Goal: Task Accomplishment & Management: Complete application form

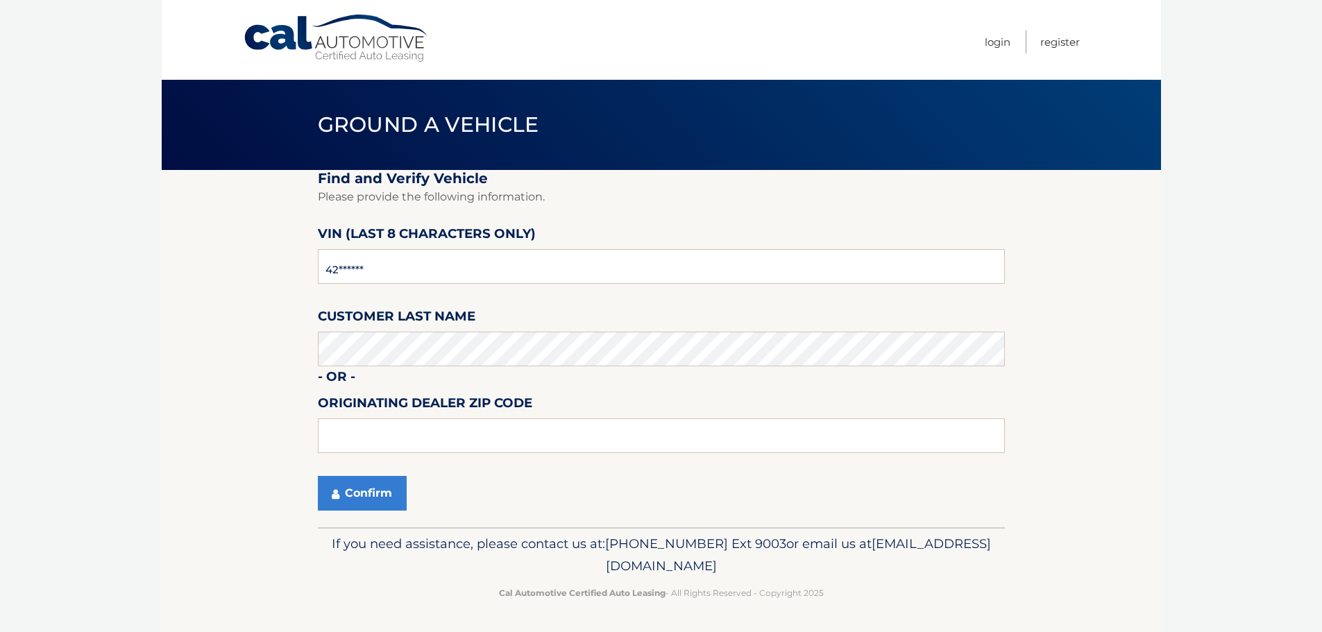
type input "4*******"
type input "nh647716"
click at [371, 436] on input "text" at bounding box center [661, 436] width 687 height 35
type input "11550"
click at [361, 497] on button "Confirm" at bounding box center [362, 493] width 89 height 35
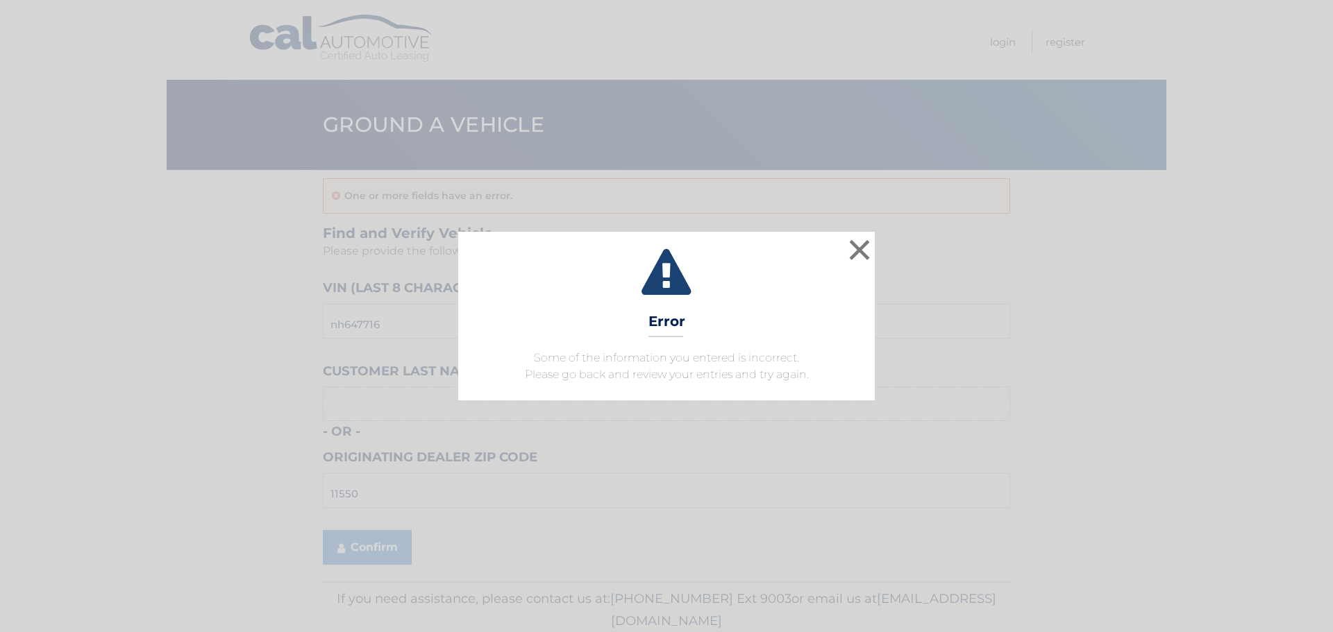
click at [680, 342] on div "× Error Some of the information you entered is incorrect. Please go back and re…" at bounding box center [666, 316] width 416 height 168
click at [859, 246] on button "×" at bounding box center [859, 250] width 28 height 28
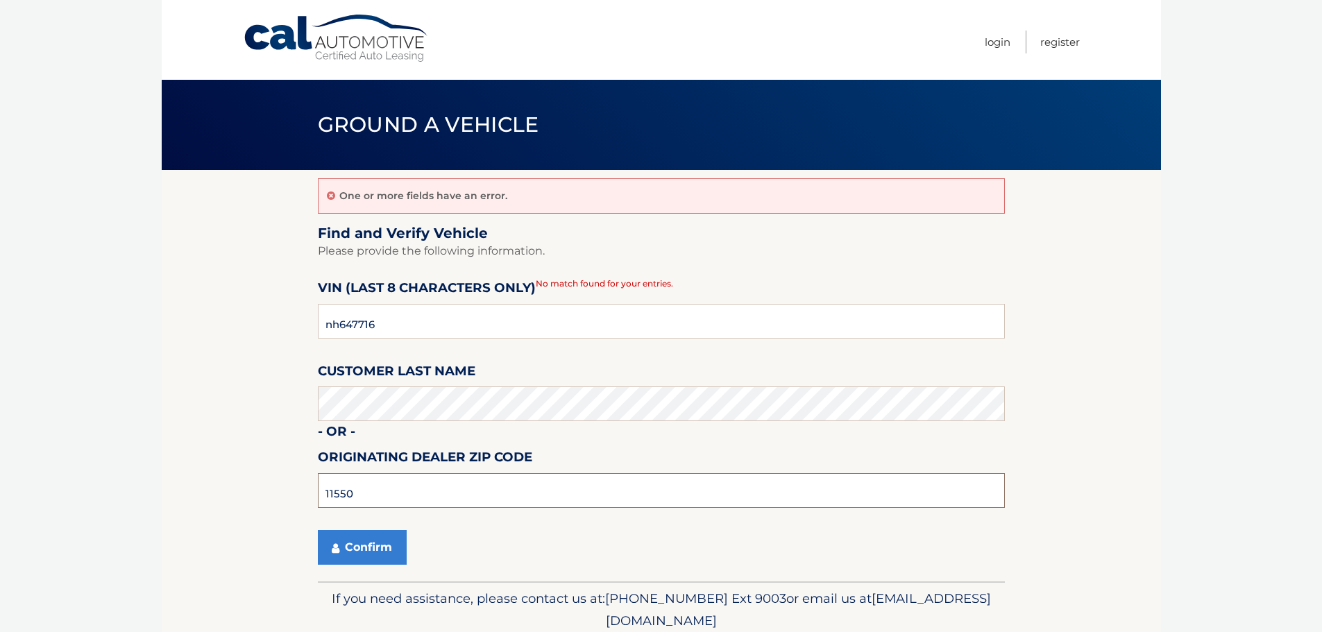
drag, startPoint x: 360, startPoint y: 490, endPoint x: 318, endPoint y: 490, distance: 41.6
click at [318, 490] on input "11550" at bounding box center [661, 490] width 687 height 35
click at [362, 543] on button "Confirm" at bounding box center [362, 547] width 89 height 35
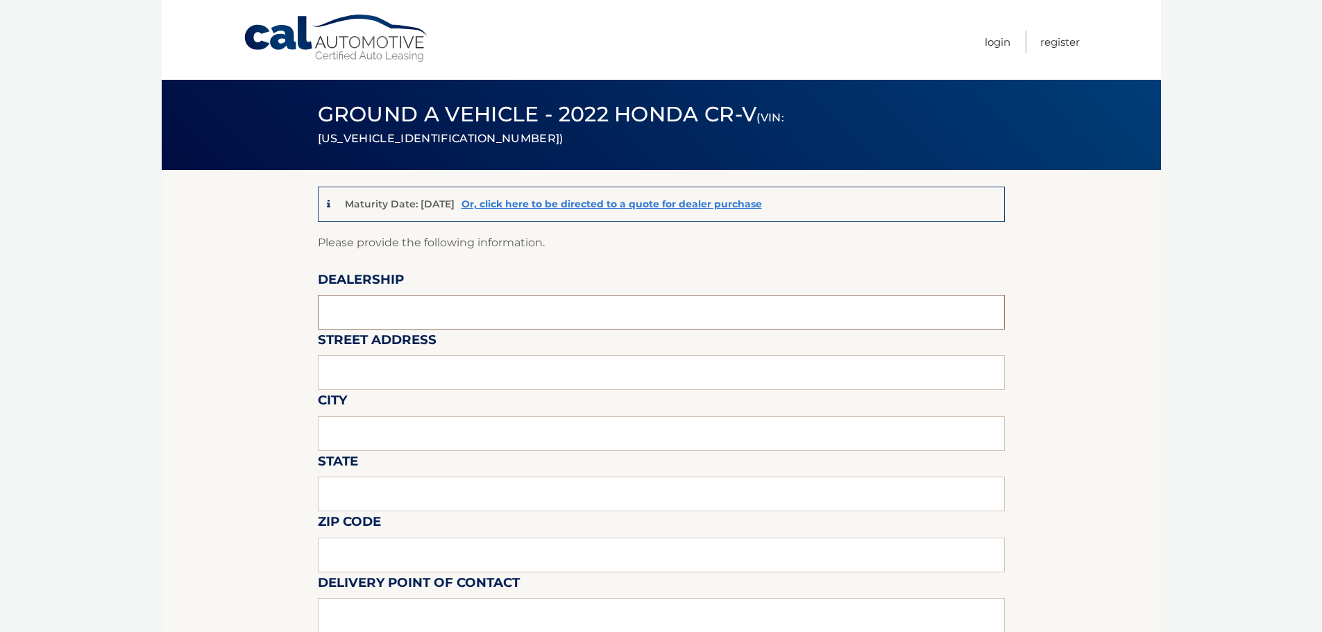
drag, startPoint x: 359, startPoint y: 310, endPoint x: 423, endPoint y: 315, distance: 64.1
click at [360, 310] on input "text" at bounding box center [661, 312] width 687 height 35
type input "MILLENNIUM HONDA"
type input "286 N. FRANKLIN ST"
type input "HEMPSTEAD"
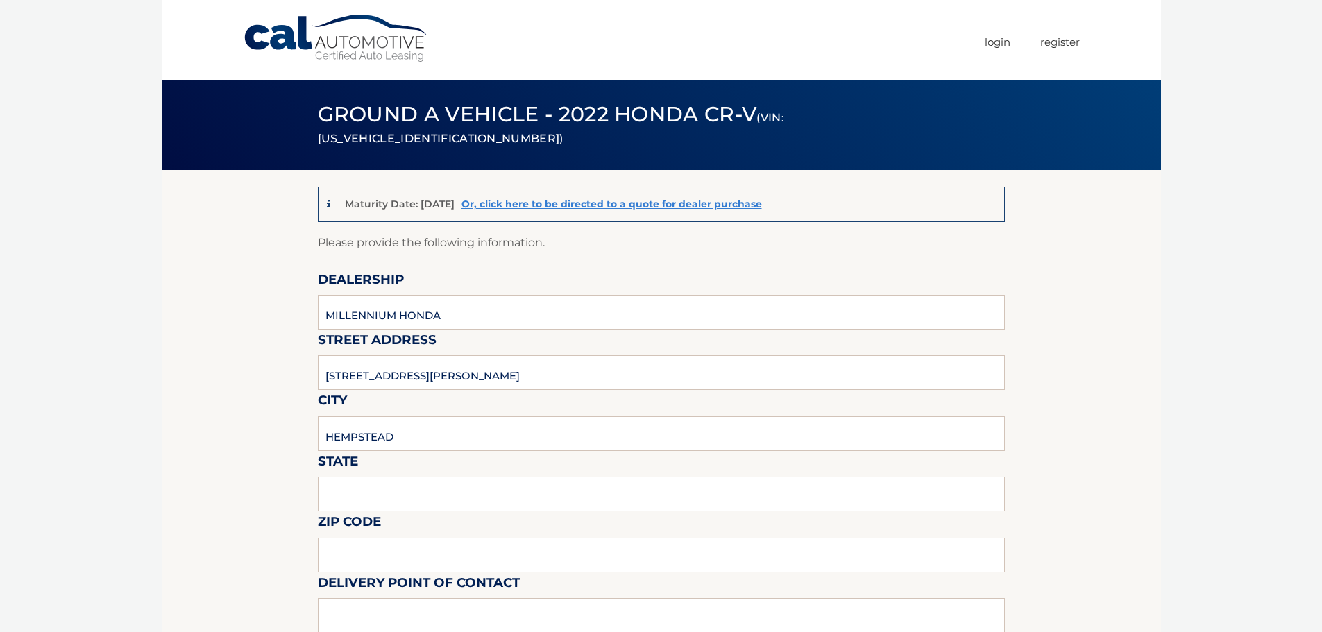
type input "NY"
type input "11550"
type input "CASMIL ABREU"
type input "5164812800"
type input "CABREU@AAGNY.NET"
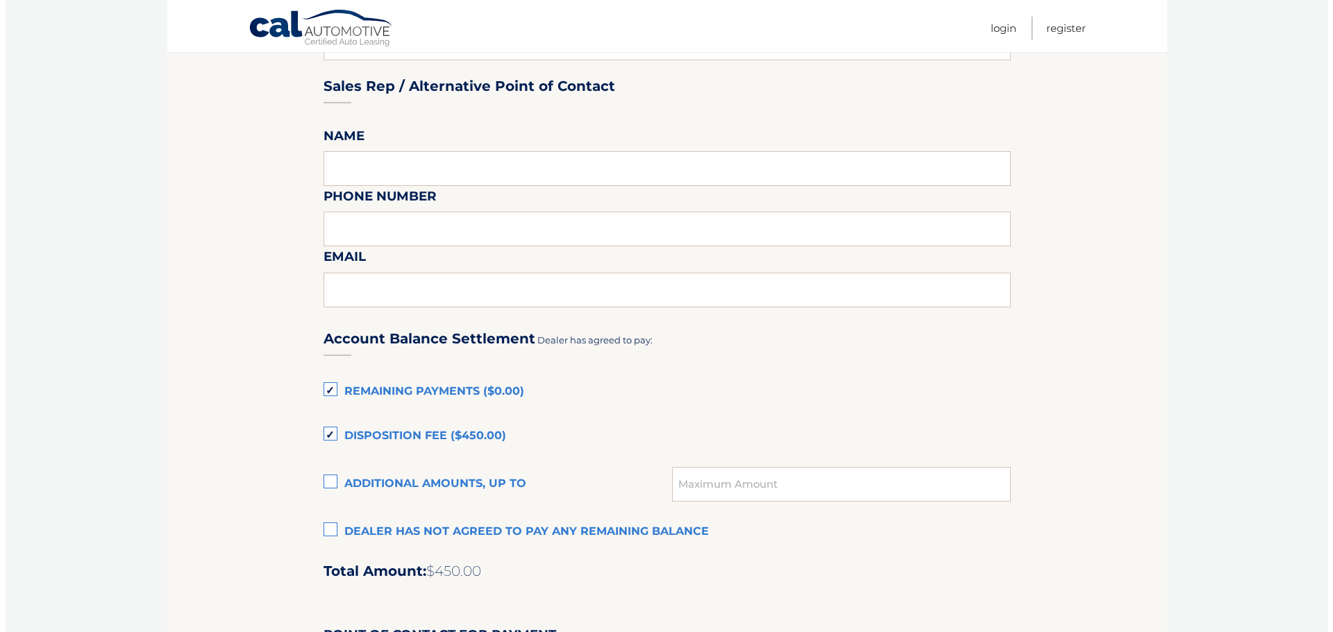
scroll to position [833, 0]
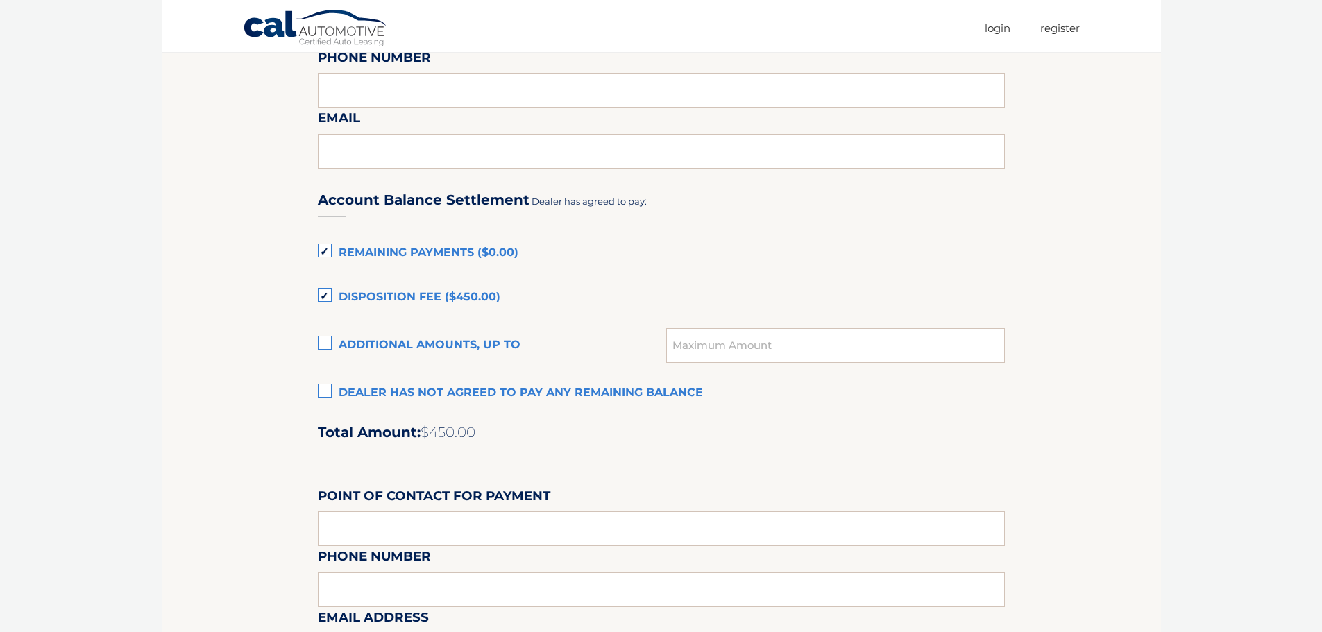
click at [334, 392] on label "Dealer has not agreed to pay any remaining balance" at bounding box center [661, 394] width 687 height 28
click at [0, 0] on input "Dealer has not agreed to pay any remaining balance" at bounding box center [0, 0] width 0 height 0
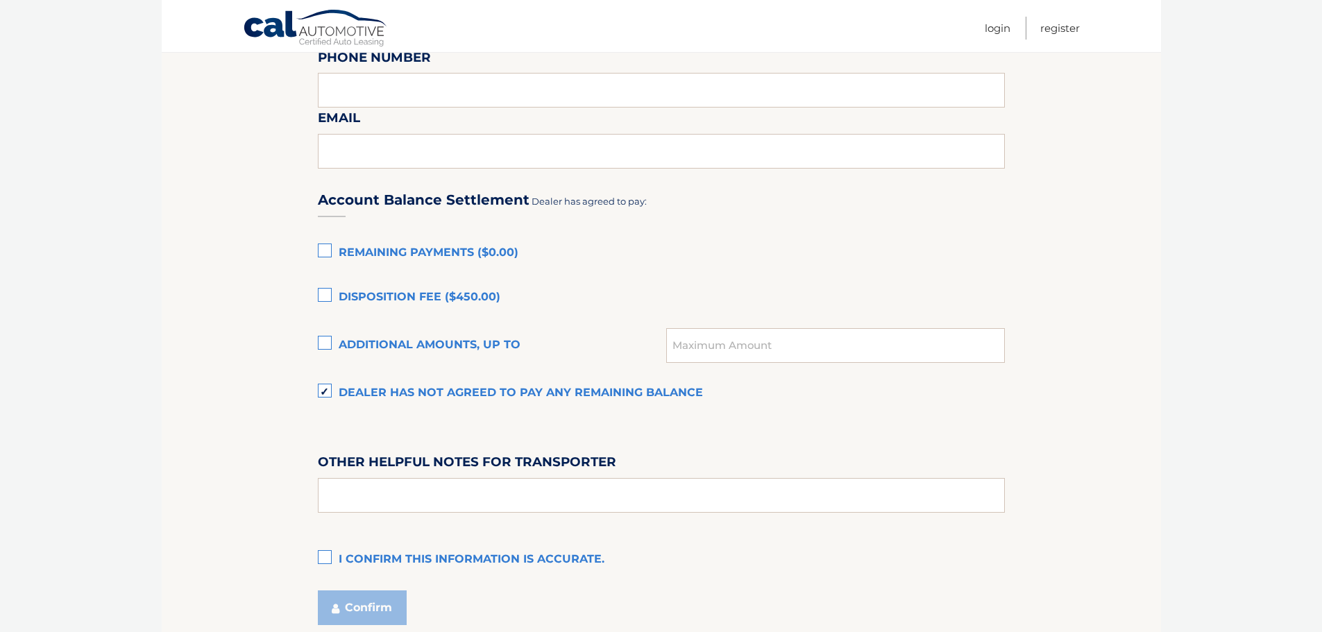
click at [332, 554] on label "I confirm this information is accurate." at bounding box center [661, 560] width 687 height 28
click at [0, 0] on input "I confirm this information is accurate." at bounding box center [0, 0] width 0 height 0
click at [369, 609] on button "Confirm" at bounding box center [362, 608] width 89 height 35
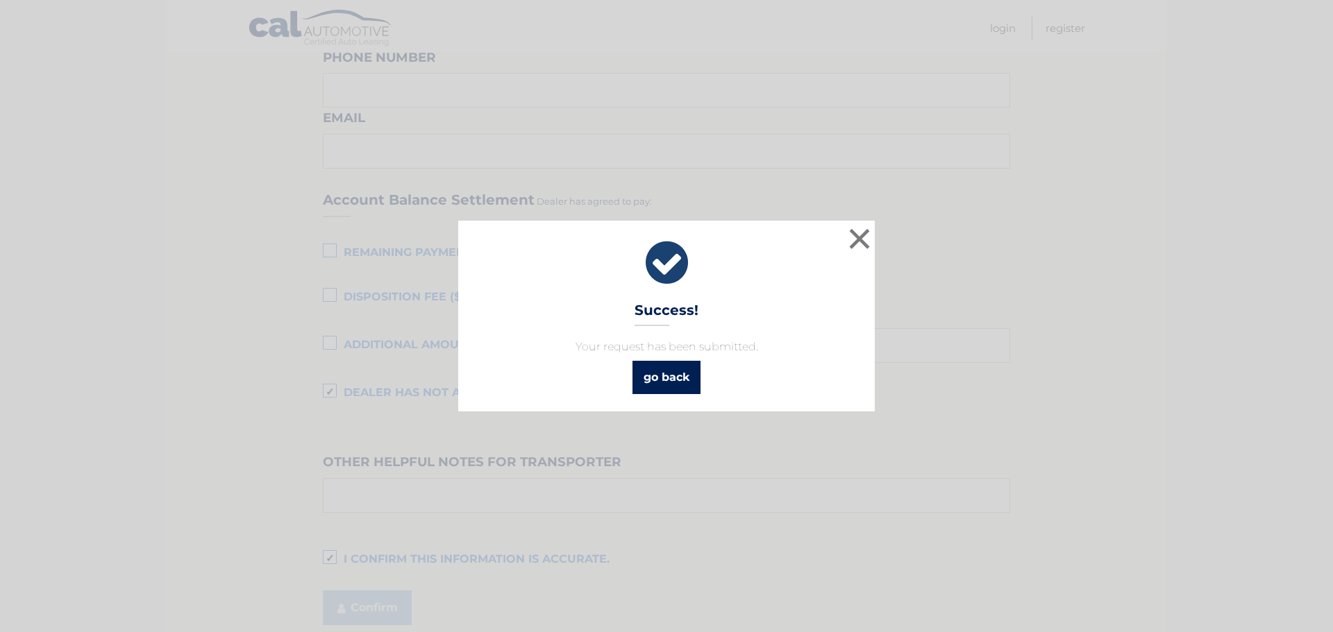
click at [667, 381] on link "go back" at bounding box center [666, 377] width 68 height 33
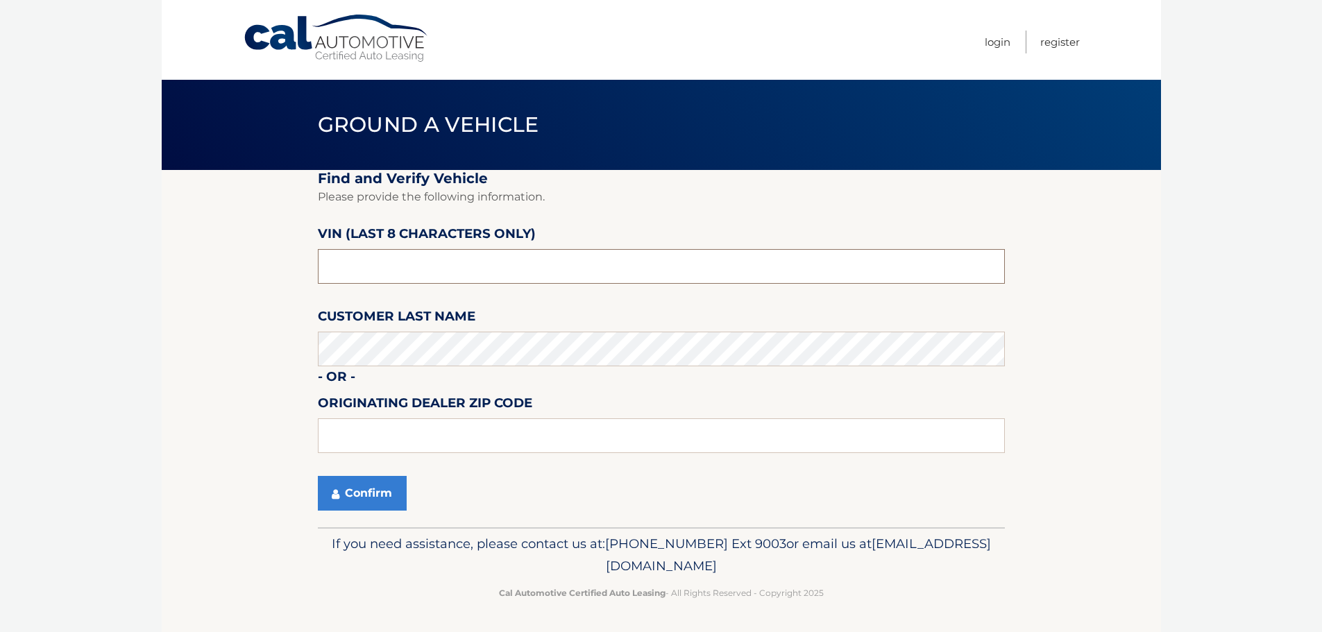
click at [417, 251] on input "text" at bounding box center [661, 266] width 687 height 35
type input "na061660"
click at [366, 492] on button "Confirm" at bounding box center [362, 493] width 89 height 35
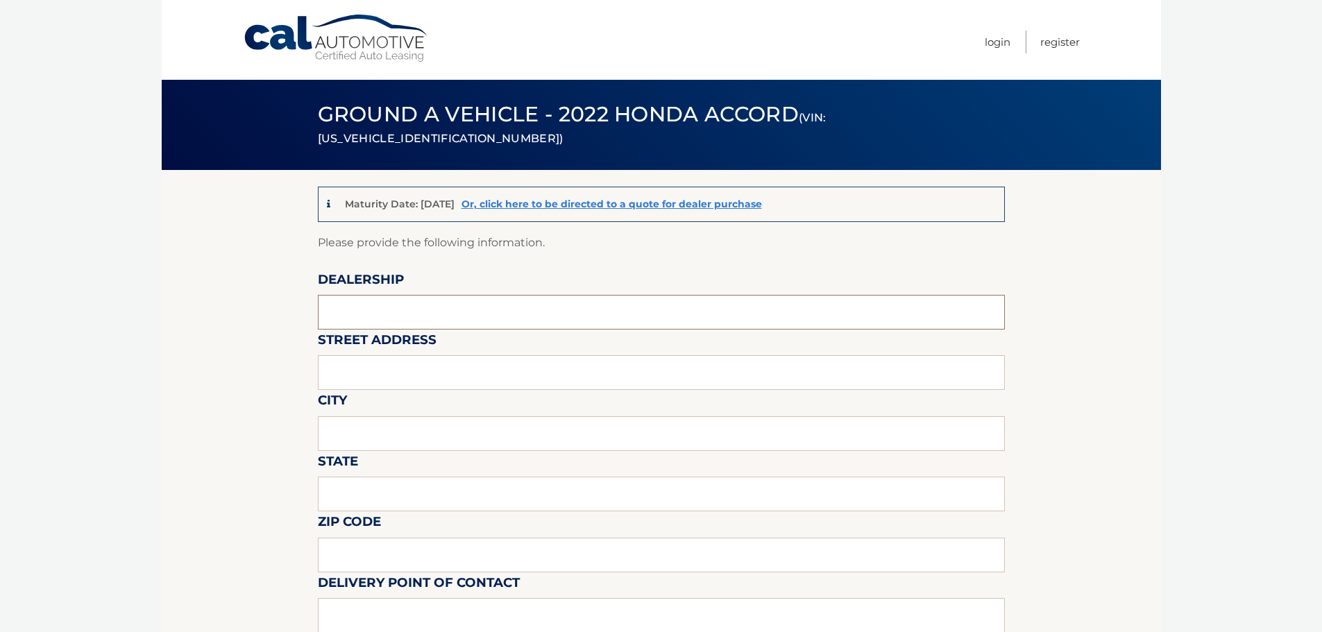
click at [366, 303] on input "text" at bounding box center [661, 312] width 687 height 35
type input "MILLENNIUM HONDA"
type input "[STREET_ADDRESS][PERSON_NAME]"
type input "HEMPSTEAD"
type input "NY"
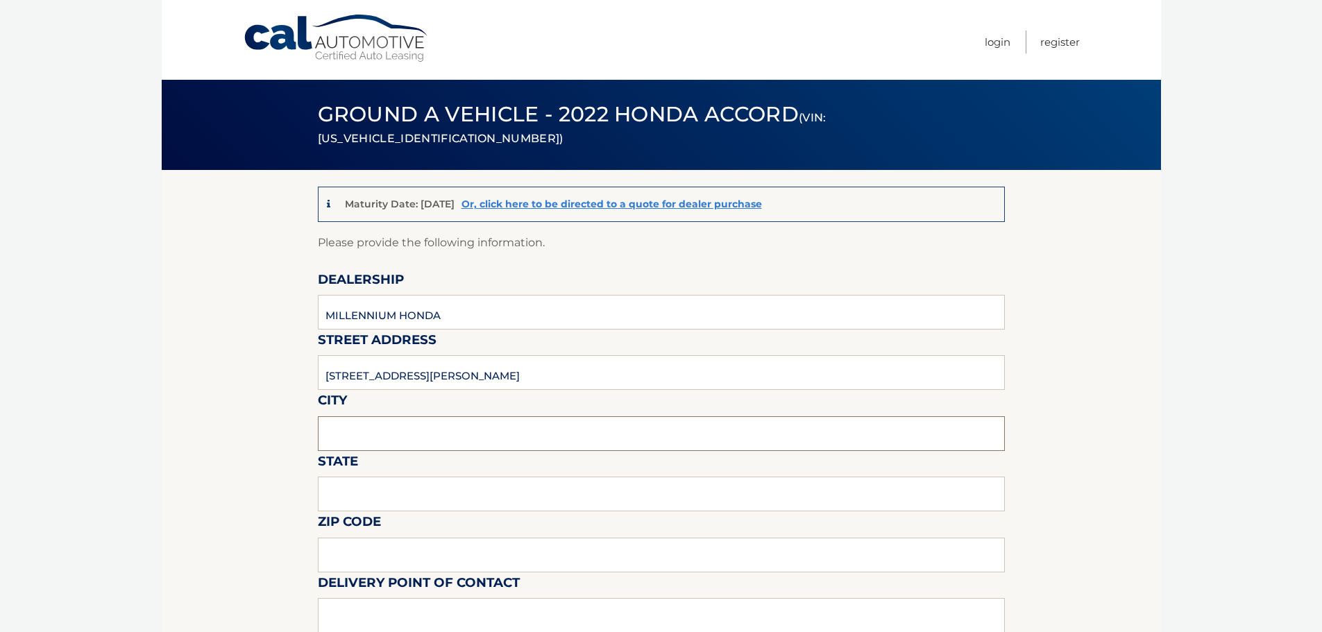
type input "11550"
type input "[PERSON_NAME]"
type input "5164812800"
type input "CABREU@AAGNY.NET"
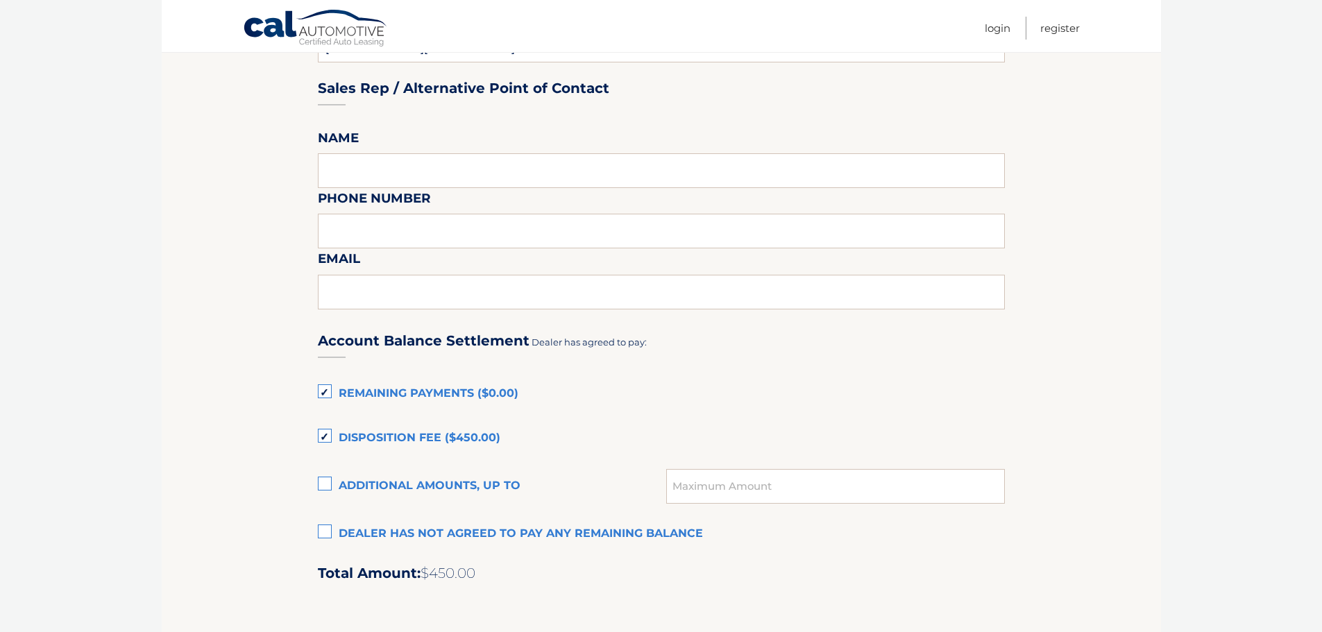
scroll to position [694, 0]
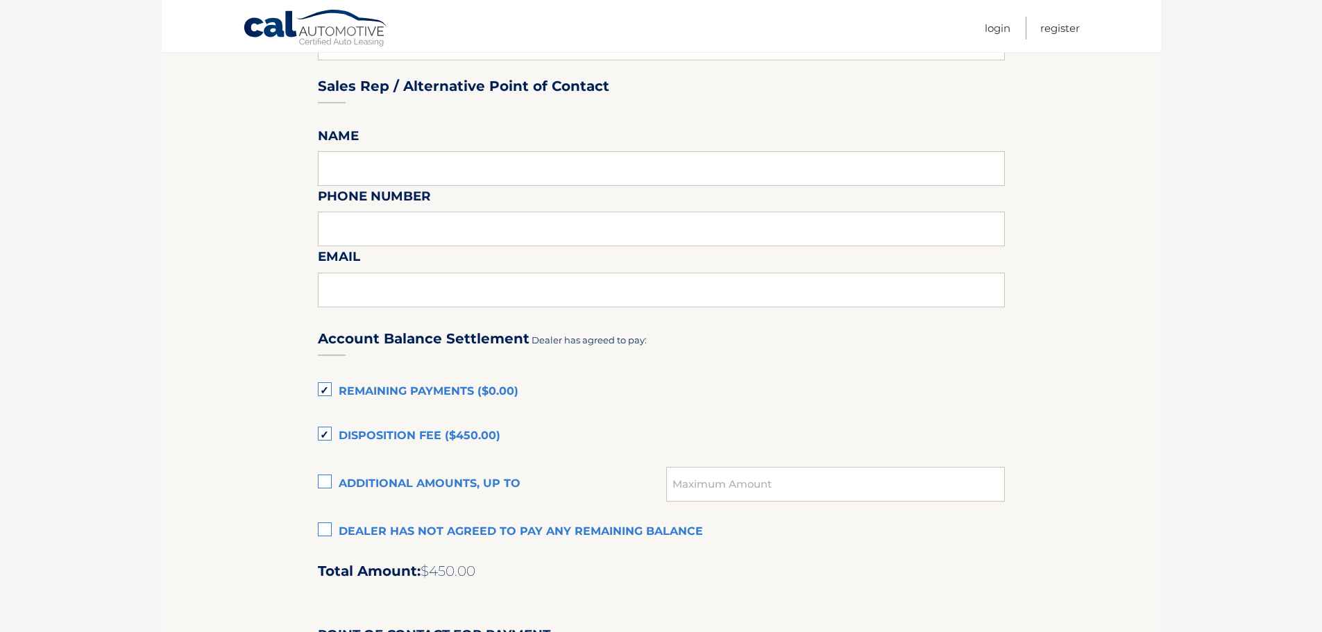
click at [335, 532] on label "Dealer has not agreed to pay any remaining balance" at bounding box center [661, 532] width 687 height 28
click at [0, 0] on input "Dealer has not agreed to pay any remaining balance" at bounding box center [0, 0] width 0 height 0
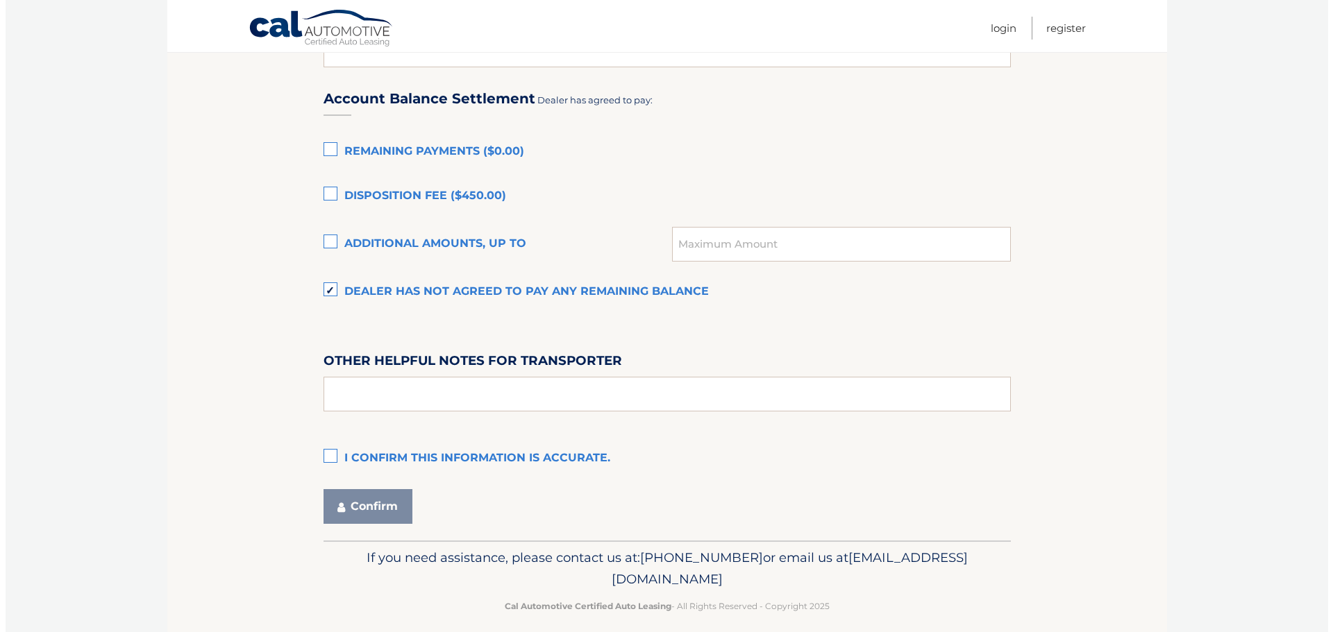
scroll to position [948, 0]
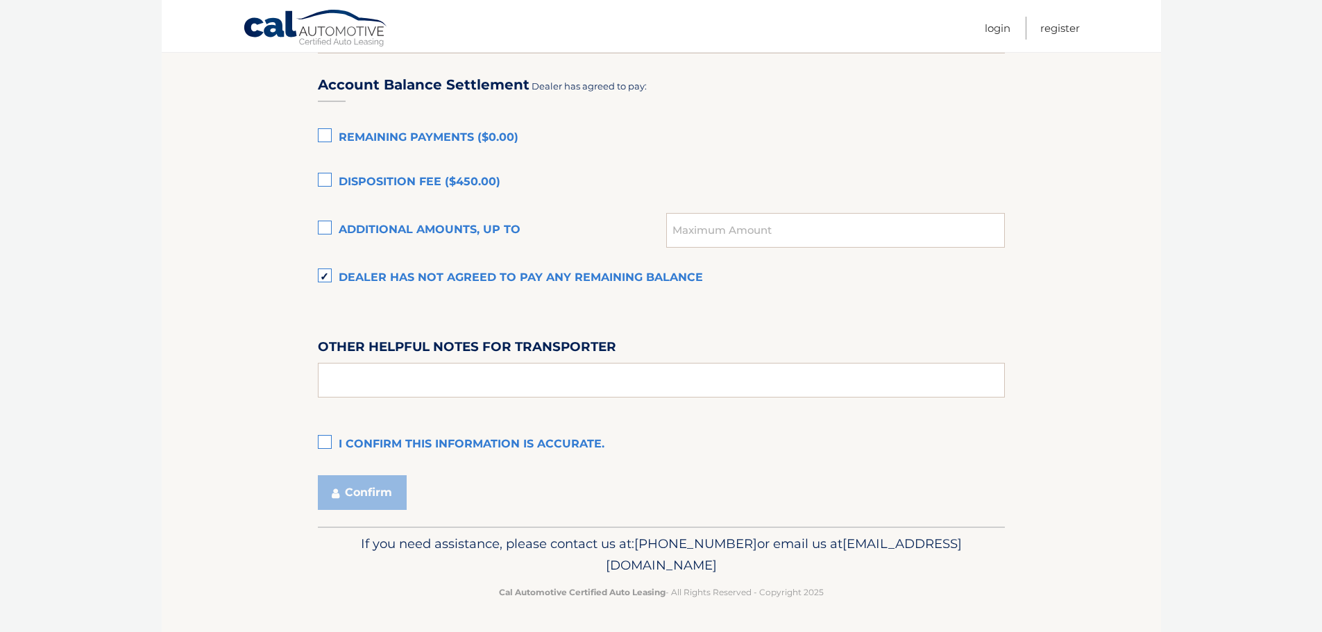
click at [321, 435] on label "I confirm this information is accurate." at bounding box center [661, 445] width 687 height 28
click at [0, 0] on input "I confirm this information is accurate." at bounding box center [0, 0] width 0 height 0
click at [362, 497] on button "Confirm" at bounding box center [362, 492] width 89 height 35
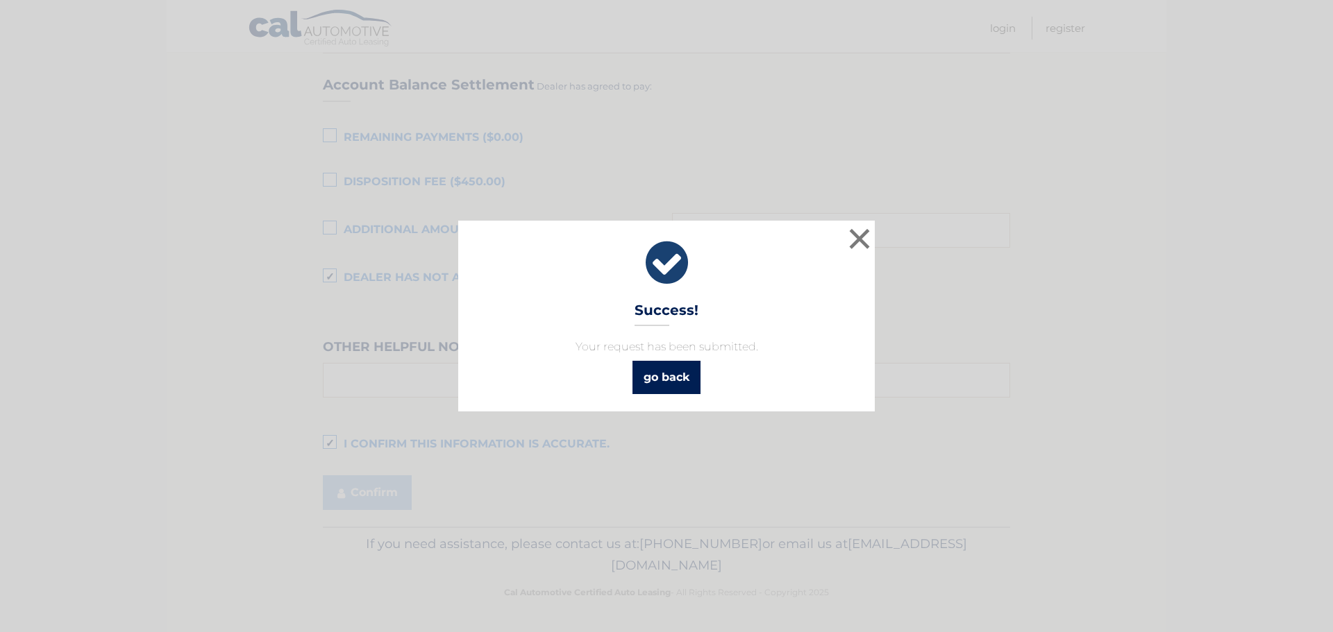
click at [668, 377] on link "go back" at bounding box center [666, 377] width 68 height 33
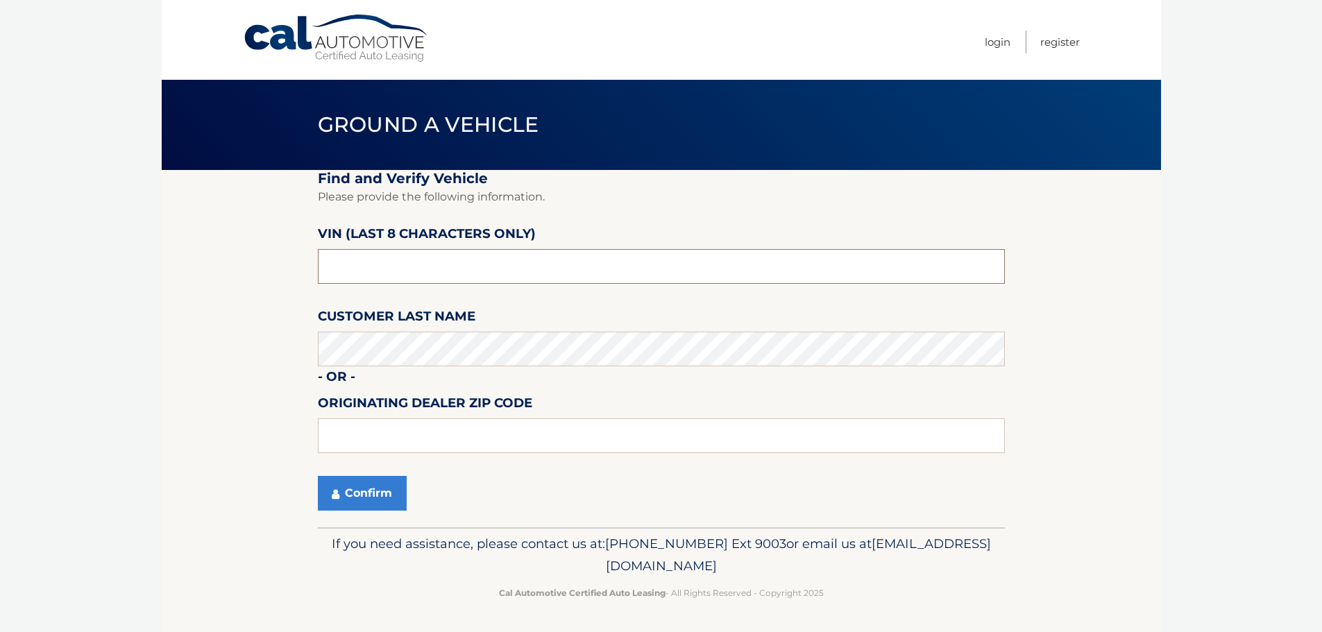
click at [352, 264] on input "text" at bounding box center [661, 266] width 687 height 35
type input "na062882"
click at [380, 494] on button "Confirm" at bounding box center [362, 493] width 89 height 35
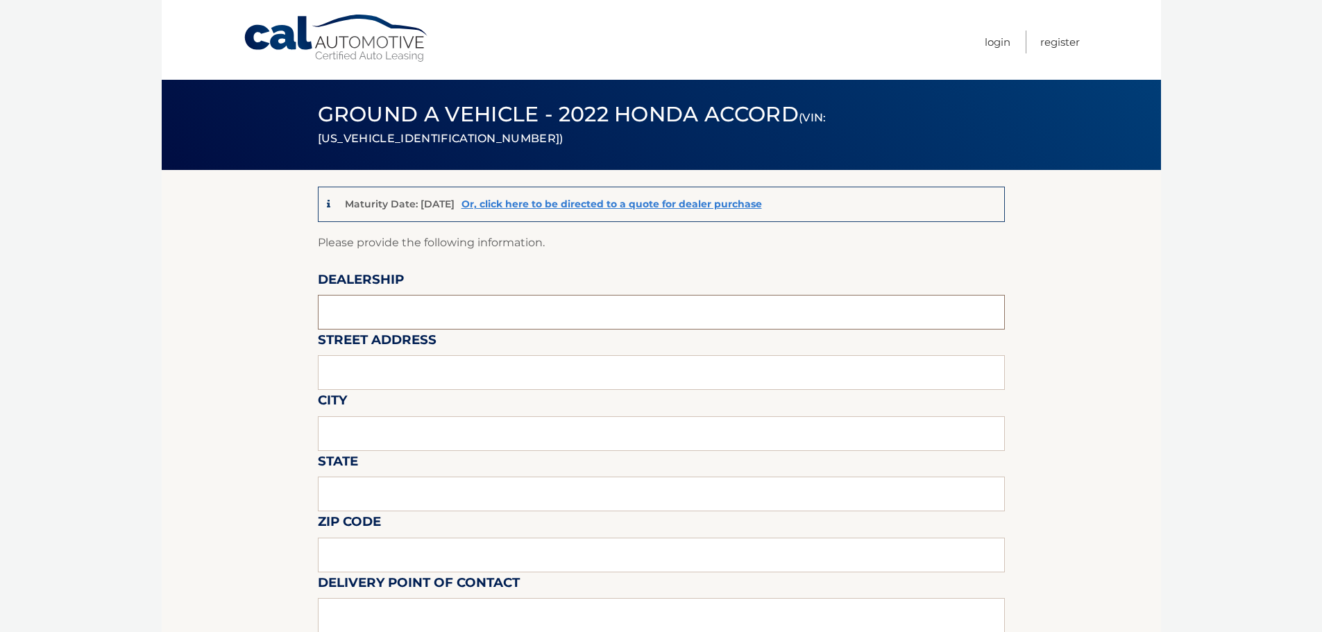
click at [402, 310] on input "text" at bounding box center [661, 312] width 687 height 35
type input "MILLENNIUM HONDA"
type input "286 N. FRANKLIN ST"
type input "HEMPSTEAD"
type input "NY"
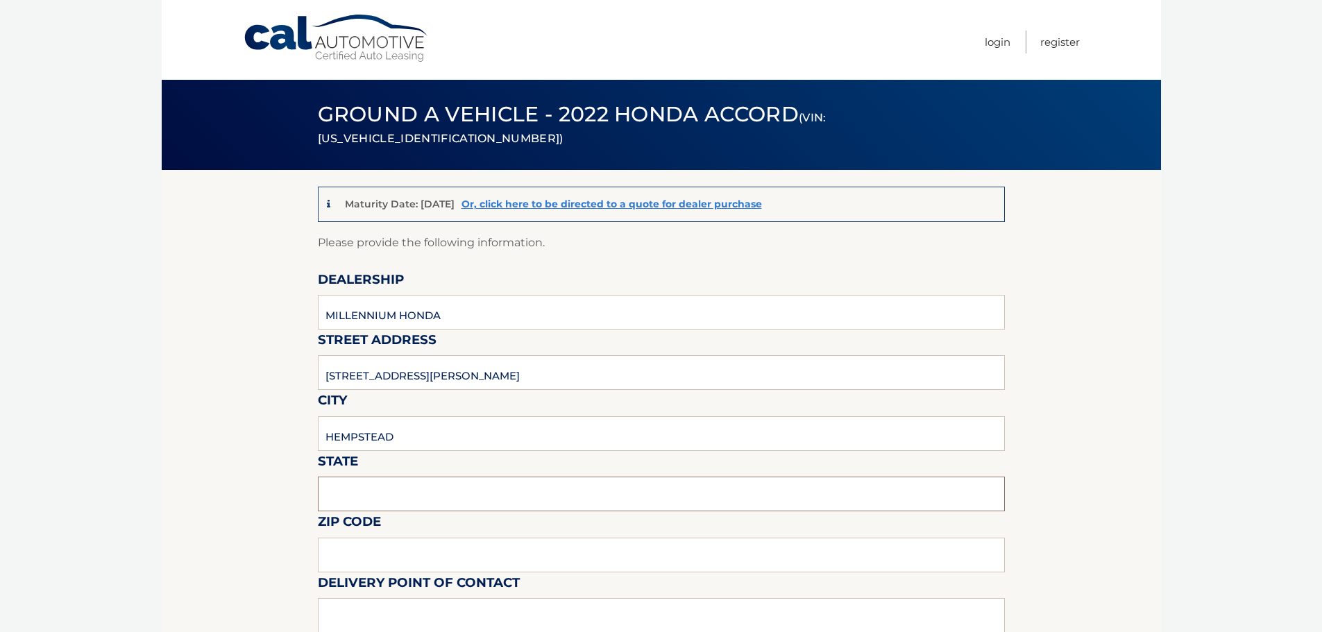
type input "11550"
type input "CASMIL ABREU"
type input "5164812800"
type input "CABREU@AAGNY.NET"
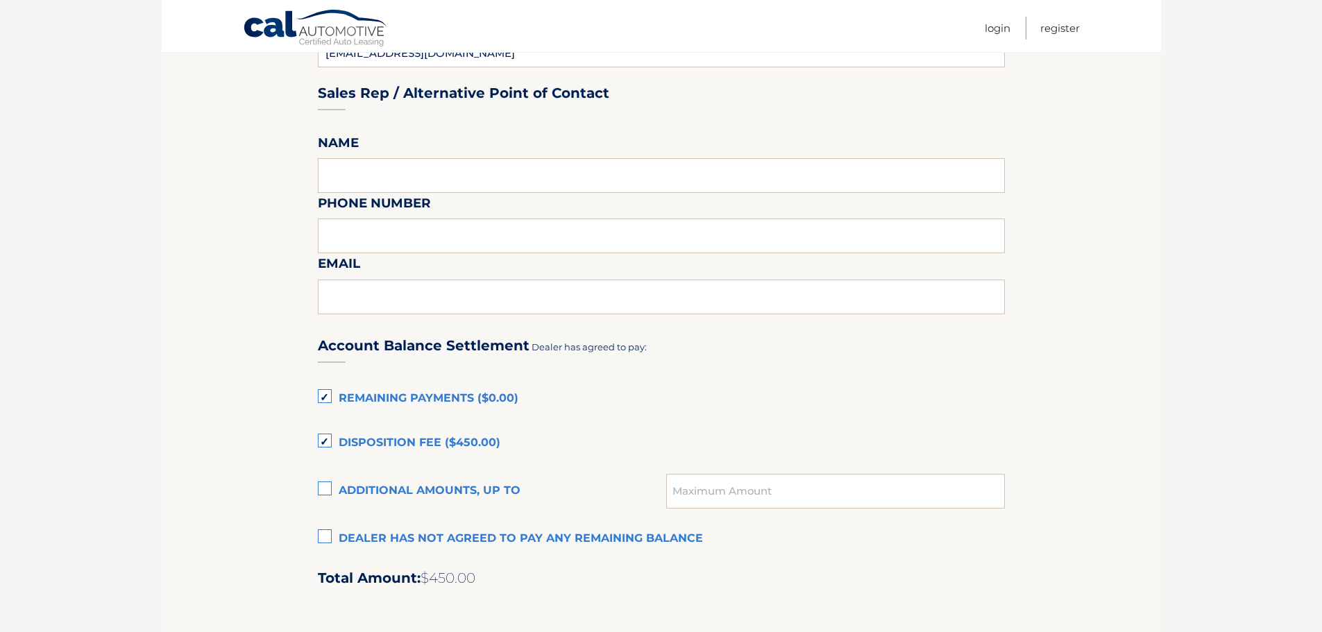
scroll to position [694, 0]
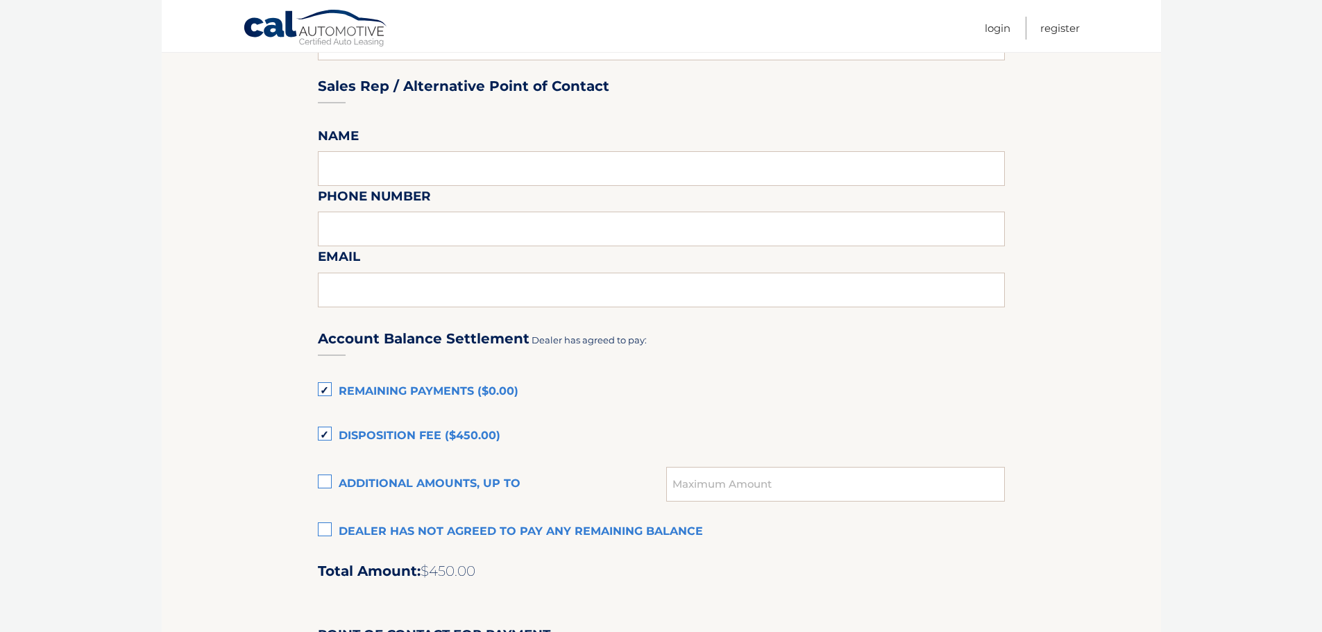
click at [330, 530] on label "Dealer has not agreed to pay any remaining balance" at bounding box center [661, 532] width 687 height 28
click at [0, 0] on input "Dealer has not agreed to pay any remaining balance" at bounding box center [0, 0] width 0 height 0
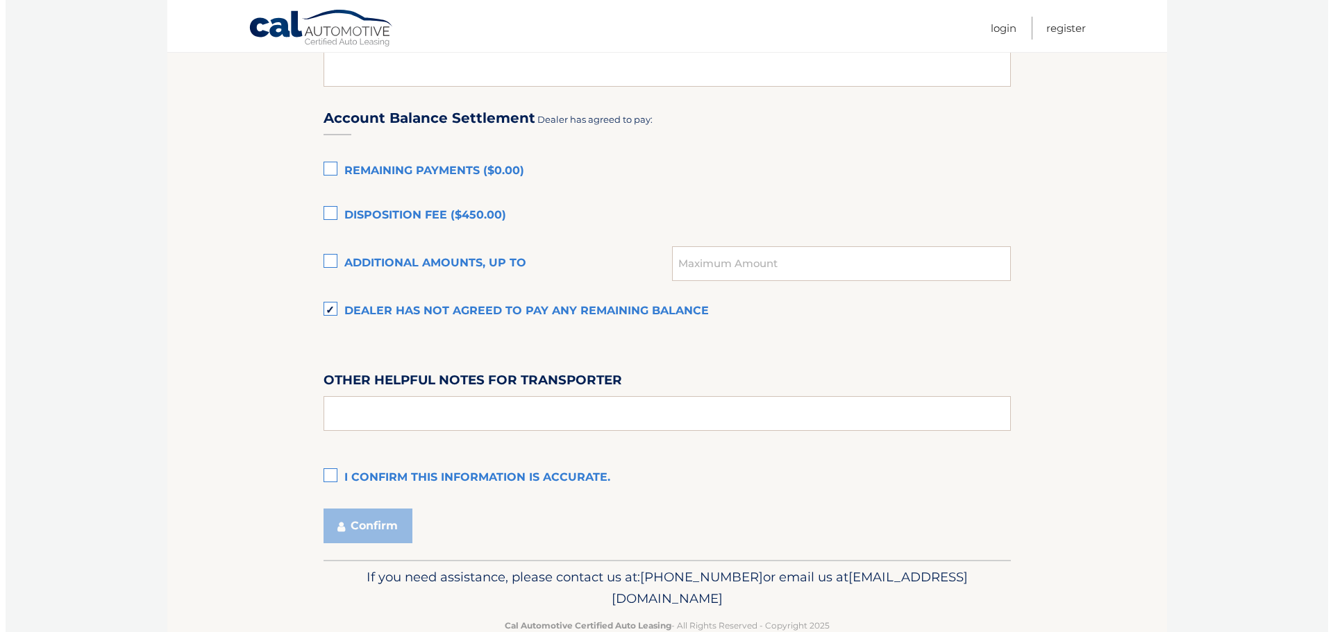
scroll to position [948, 0]
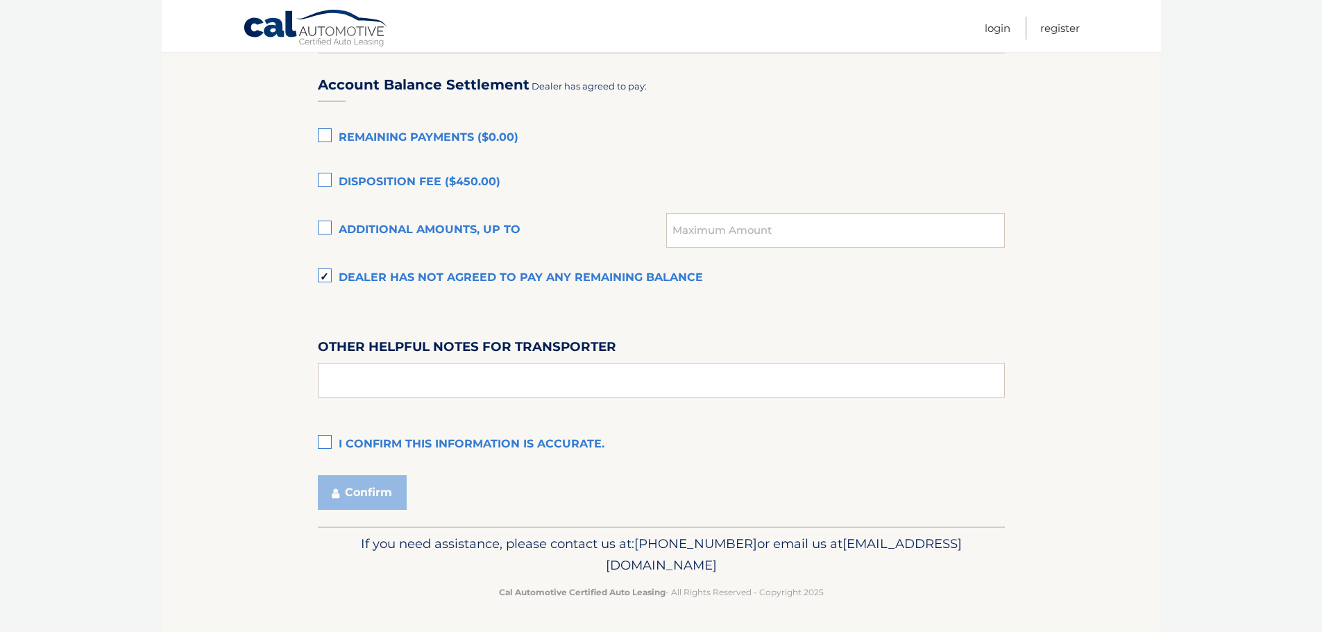
click at [323, 444] on label "I confirm this information is accurate." at bounding box center [661, 445] width 687 height 28
click at [0, 0] on input "I confirm this information is accurate." at bounding box center [0, 0] width 0 height 0
click at [363, 496] on button "Confirm" at bounding box center [362, 492] width 89 height 35
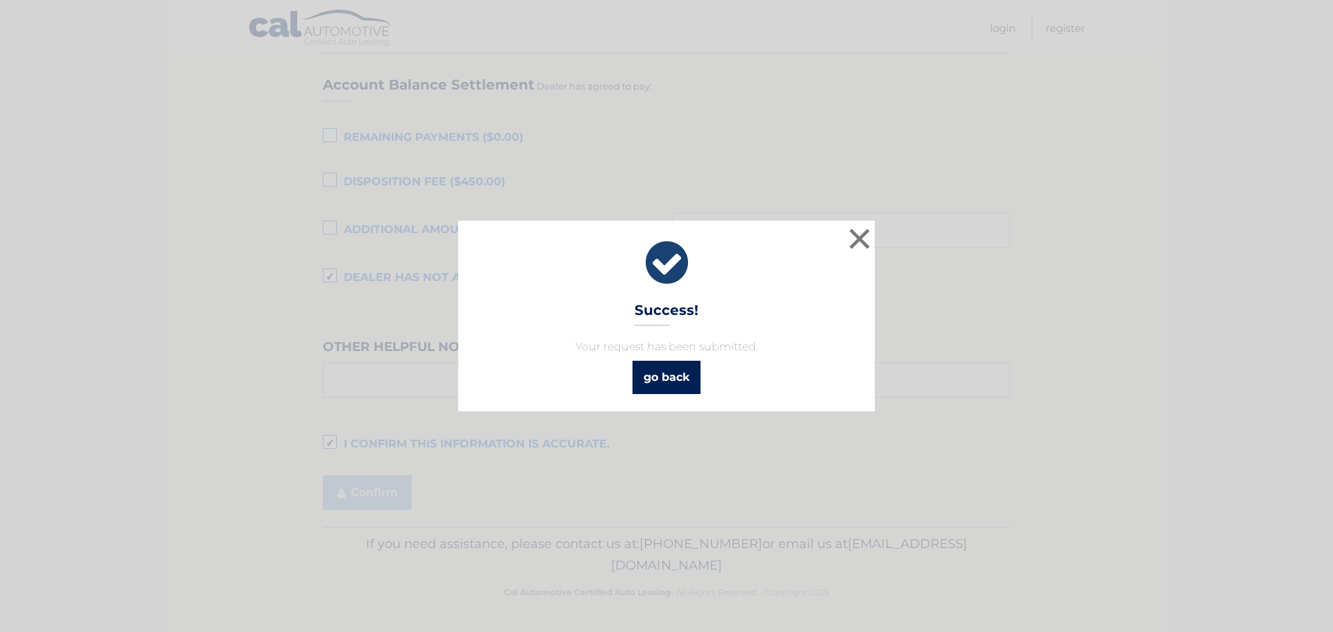
click at [669, 377] on link "go back" at bounding box center [666, 377] width 68 height 33
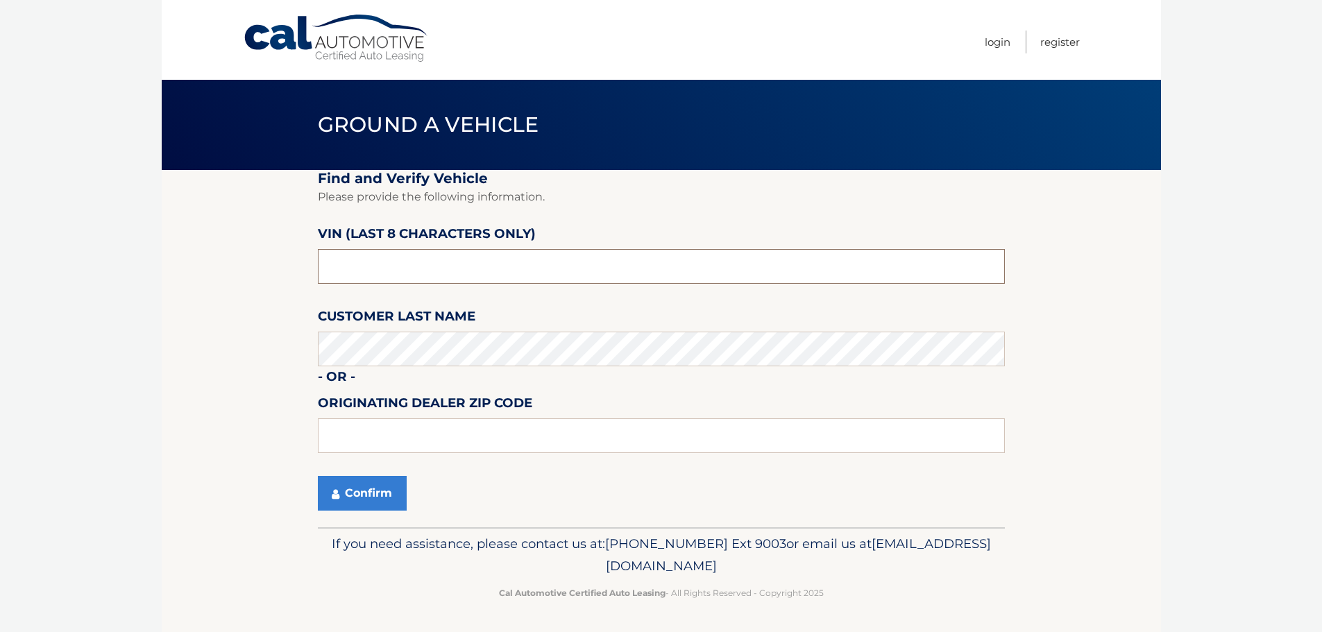
click at [345, 262] on input "text" at bounding box center [661, 266] width 687 height 35
type input "PM710011"
click at [378, 494] on button "Confirm" at bounding box center [362, 493] width 89 height 35
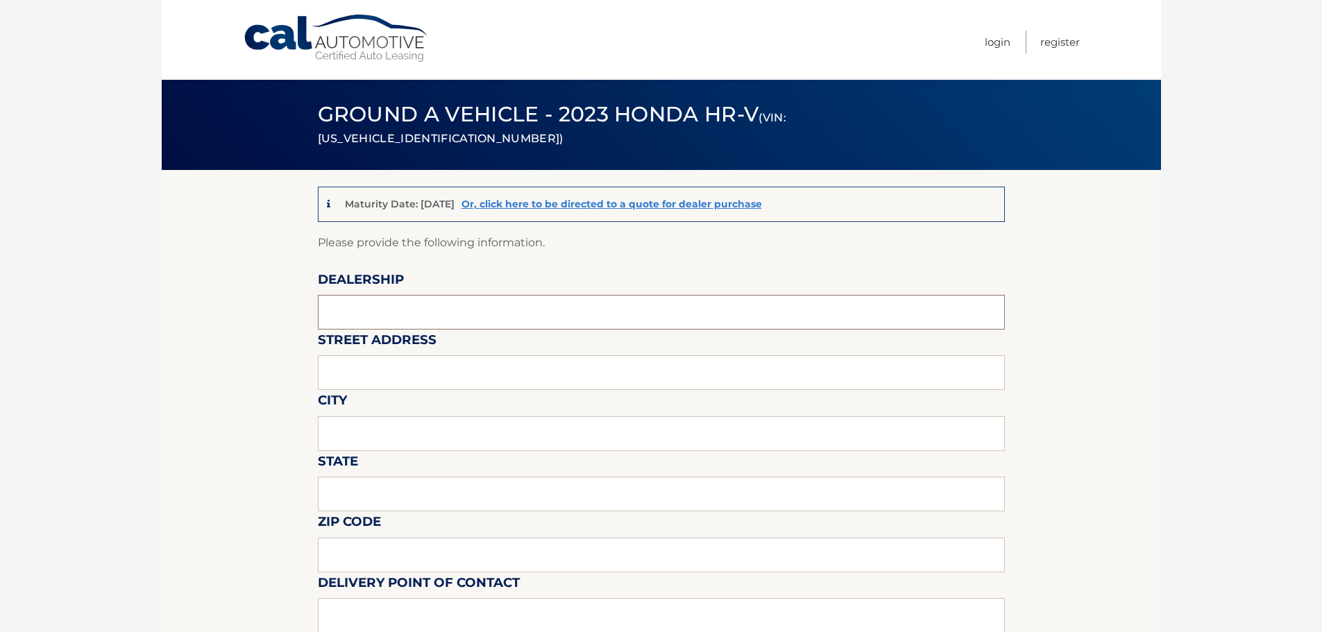
click at [373, 314] on input "text" at bounding box center [661, 312] width 687 height 35
type input "MILLENNIUM HONDA"
type input "[STREET_ADDRESS][PERSON_NAME]"
type input "HEMPSTEAD"
type input "NY"
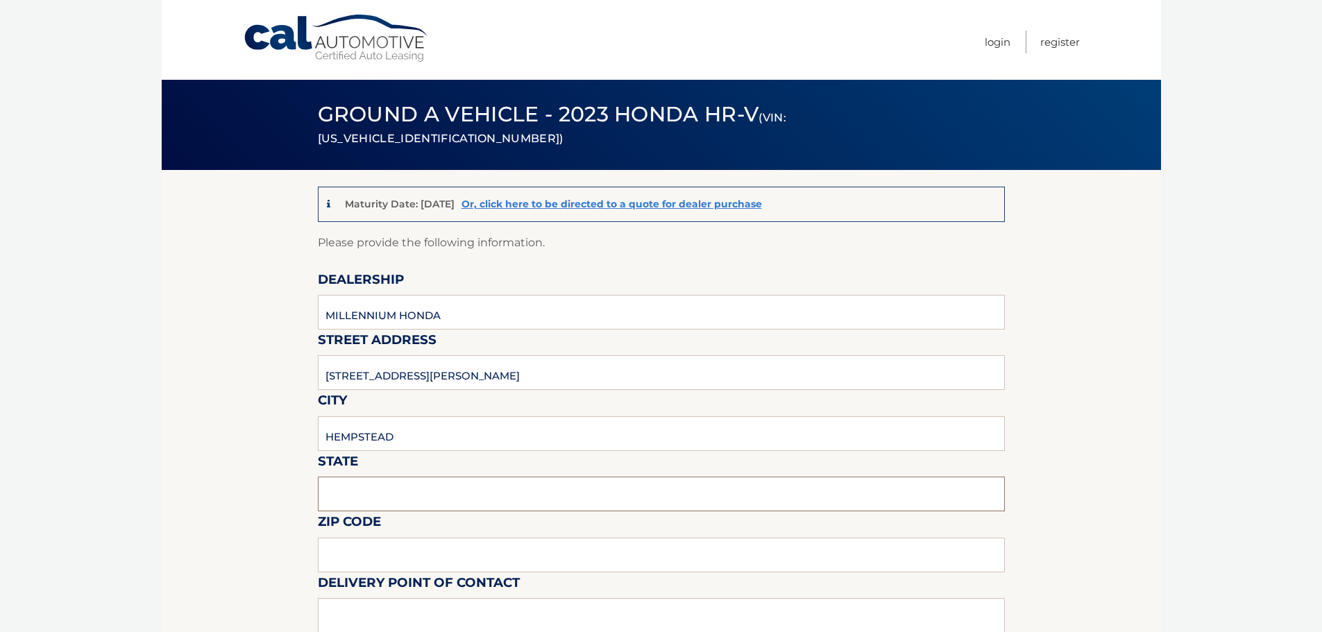
type input "11550"
type input "[PERSON_NAME]"
type input "5164812800"
type input "[EMAIL_ADDRESS][DOMAIN_NAME]"
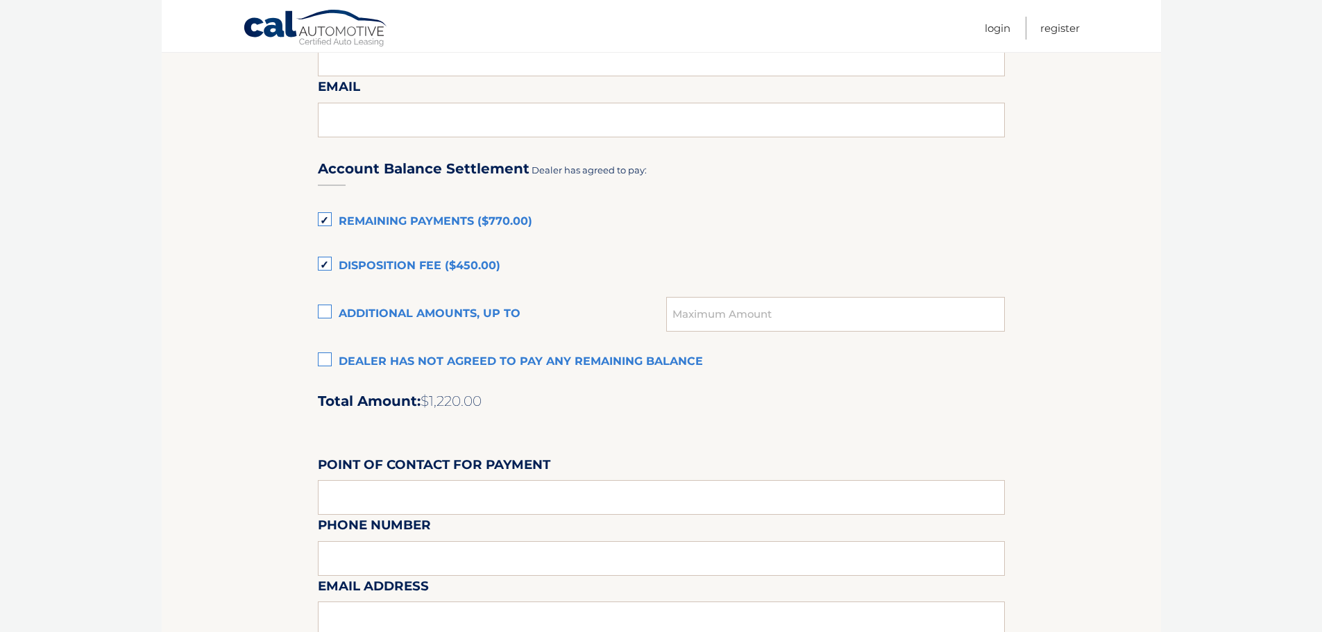
scroll to position [902, 0]
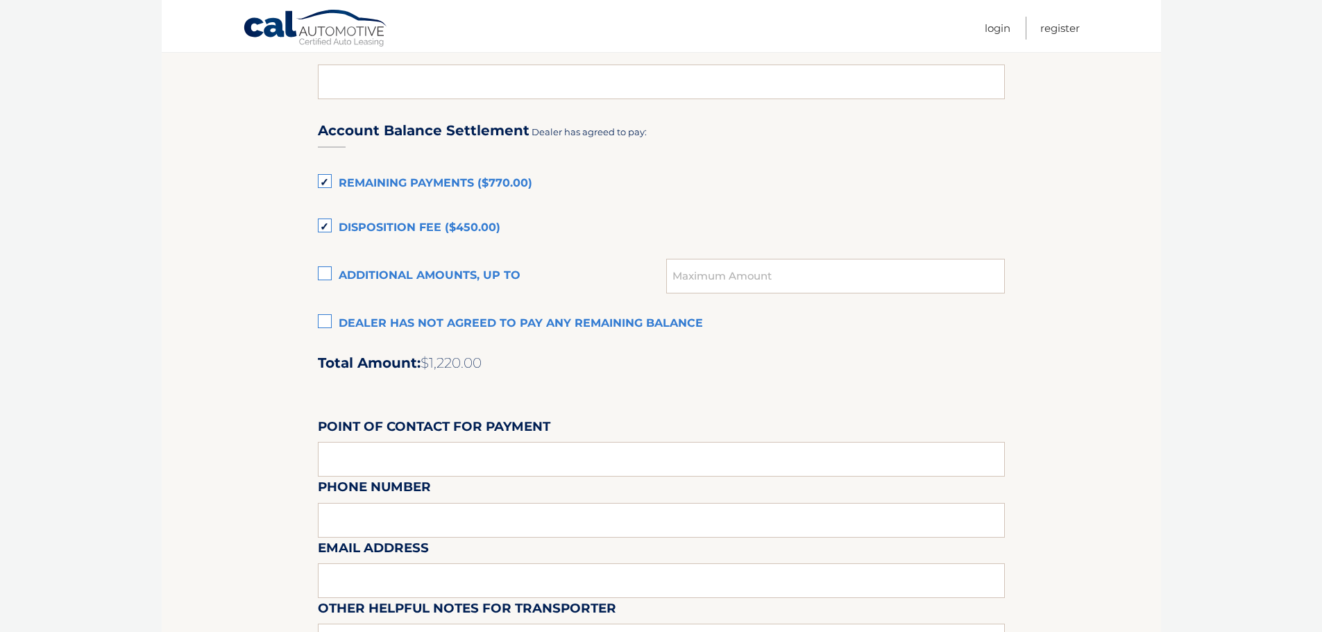
click at [325, 319] on label "Dealer has not agreed to pay any remaining balance" at bounding box center [661, 324] width 687 height 28
click at [0, 0] on input "Dealer has not agreed to pay any remaining balance" at bounding box center [0, 0] width 0 height 0
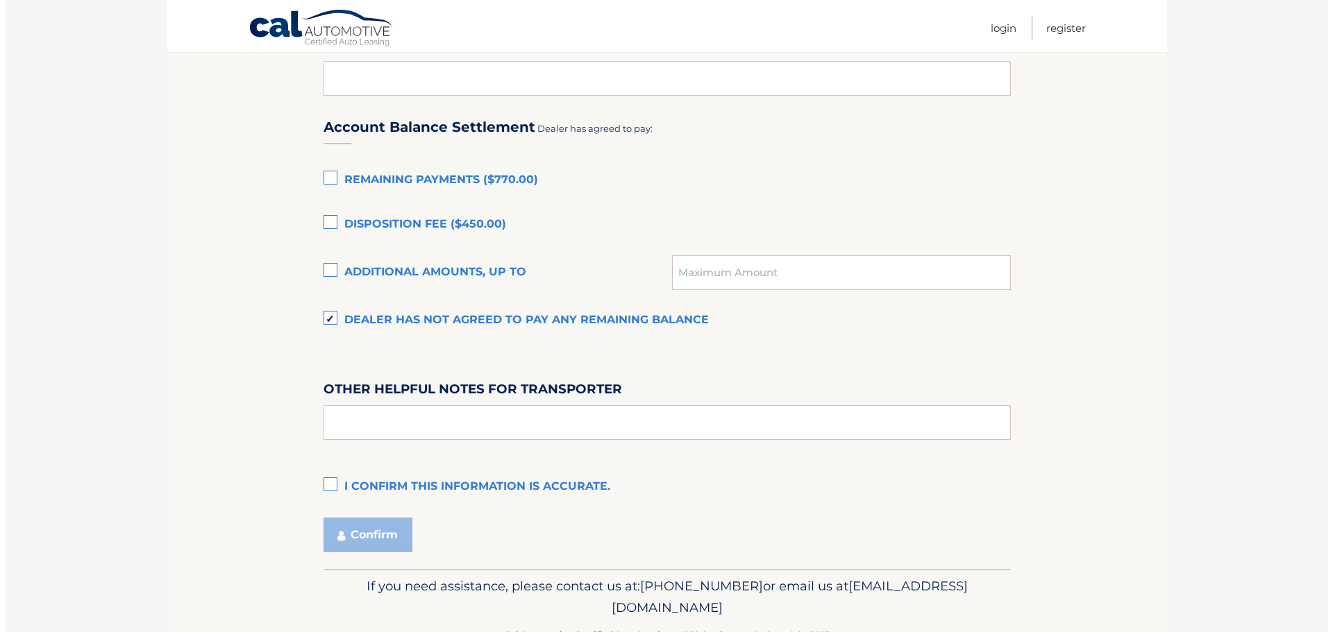
scroll to position [948, 0]
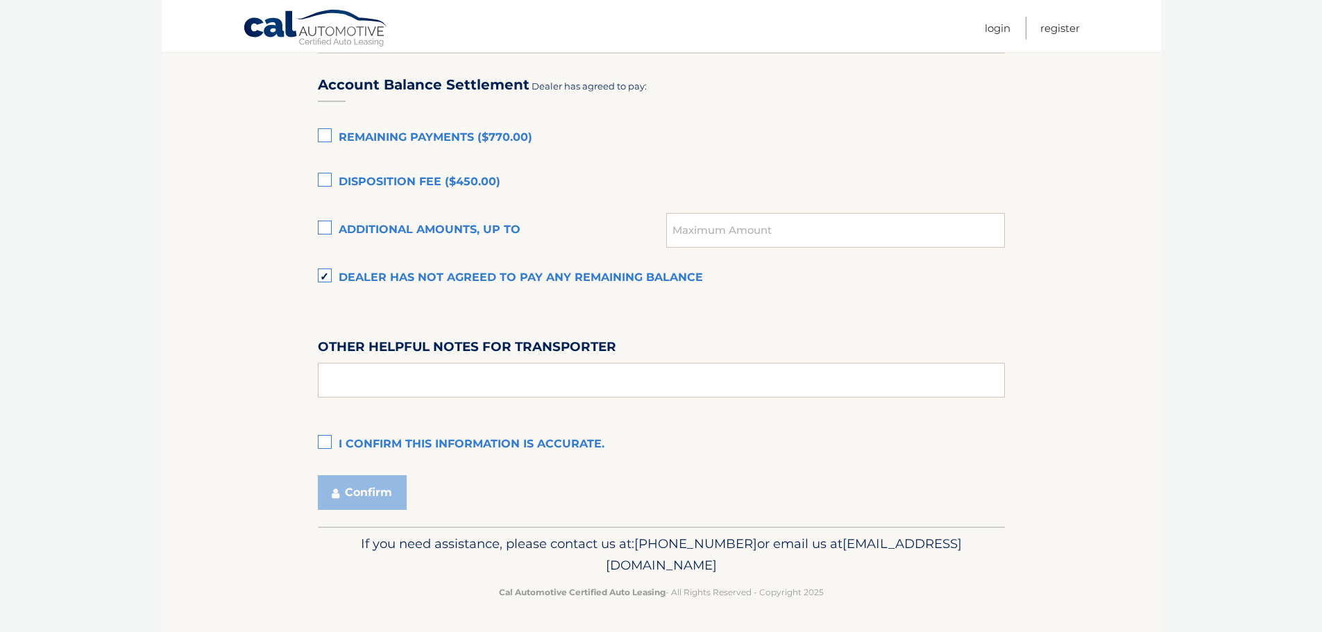
click at [326, 441] on label "I confirm this information is accurate." at bounding box center [661, 445] width 687 height 28
click at [0, 0] on input "I confirm this information is accurate." at bounding box center [0, 0] width 0 height 0
click at [365, 493] on button "Confirm" at bounding box center [362, 492] width 89 height 35
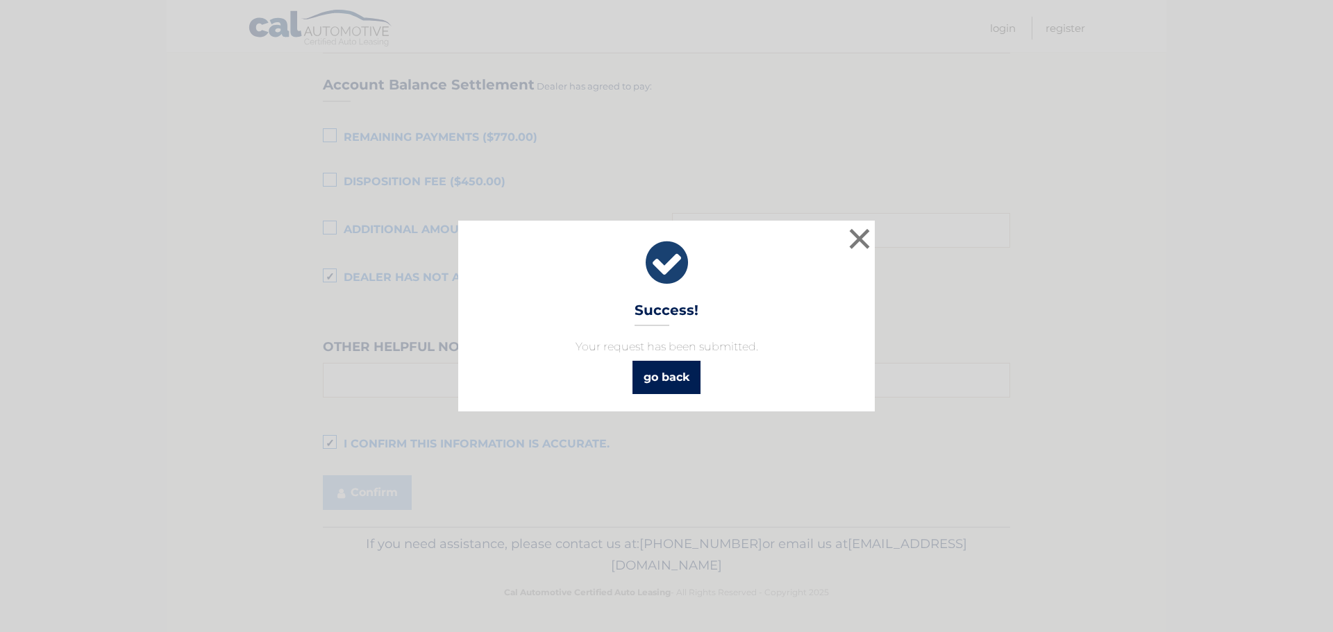
click at [674, 369] on link "go back" at bounding box center [666, 377] width 68 height 33
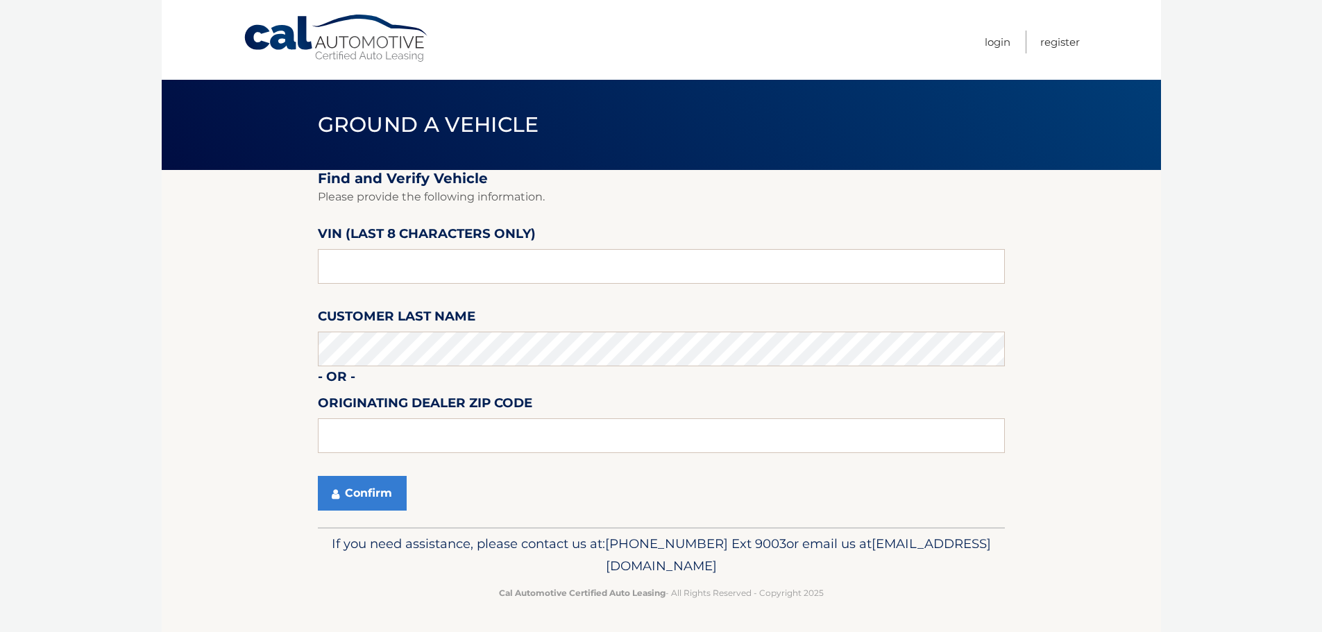
click at [355, 247] on label "VIN (last 8 characters only)" at bounding box center [427, 236] width 218 height 26
drag, startPoint x: 435, startPoint y: 301, endPoint x: 389, endPoint y: 274, distance: 53.2
click at [434, 301] on fieldset "Find and Verify Vehicle Please provide the following information. VIN (last 8 c…" at bounding box center [661, 348] width 687 height 357
click at [345, 270] on input "text" at bounding box center [661, 266] width 687 height 35
type input "PH185398"
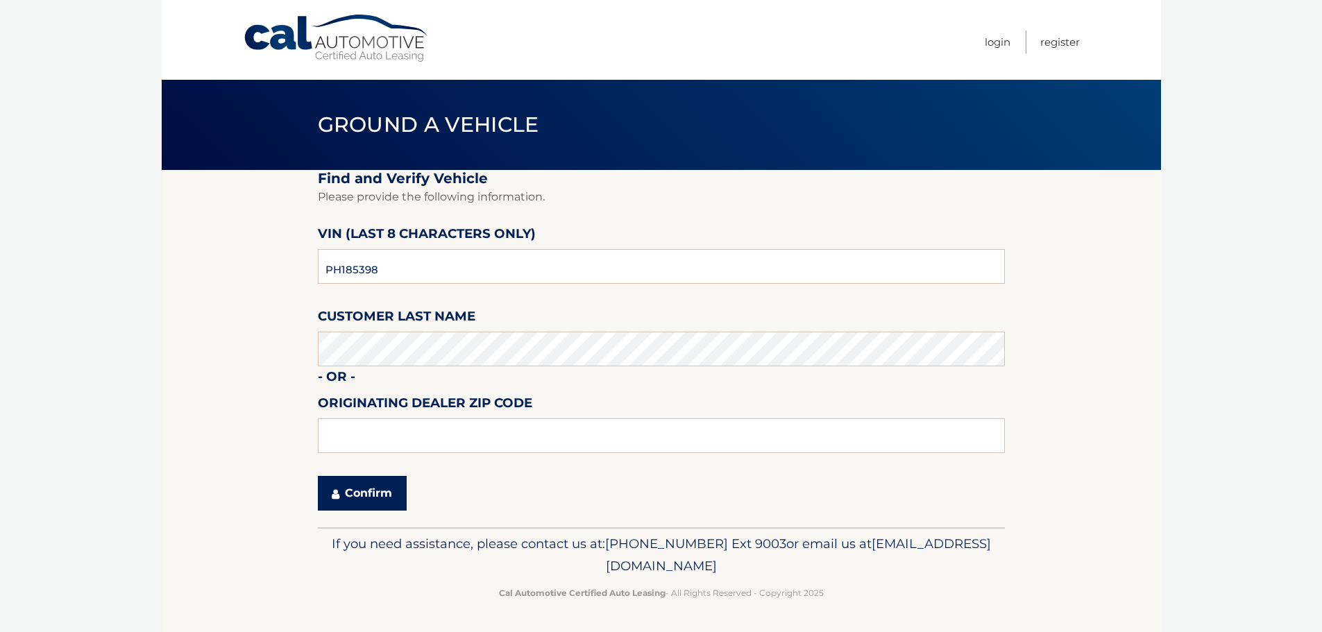
click at [365, 491] on button "Confirm" at bounding box center [362, 493] width 89 height 35
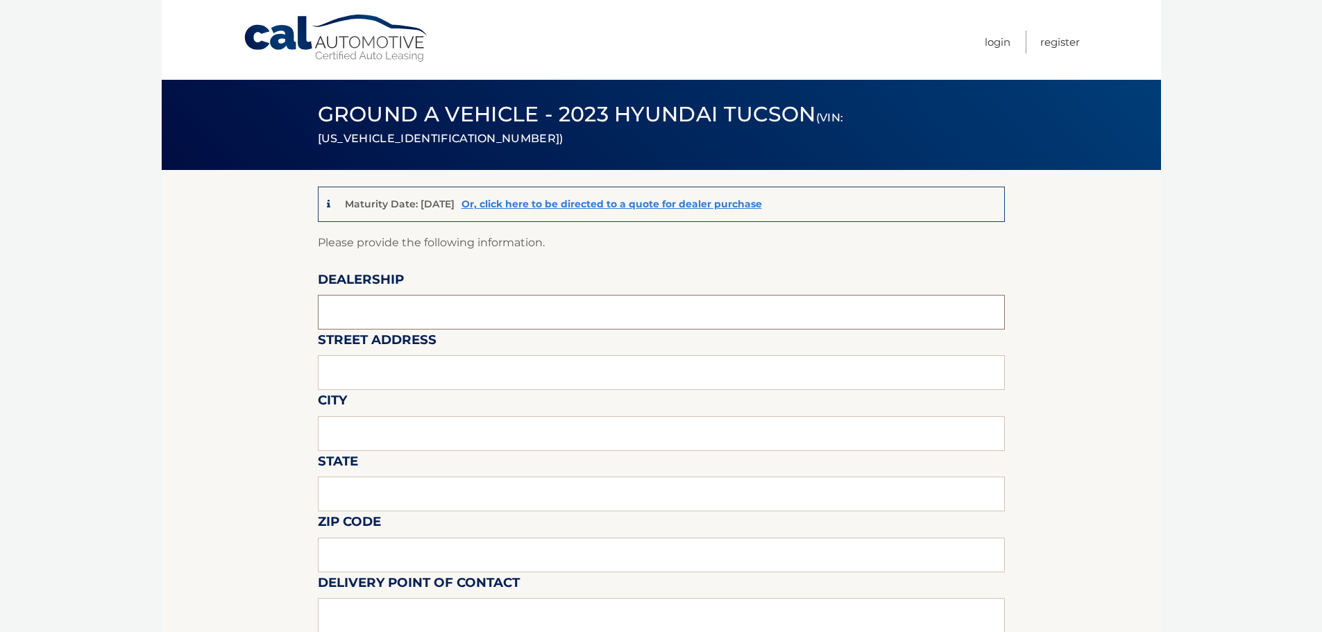
click at [407, 312] on input "text" at bounding box center [661, 312] width 687 height 35
type input "MILLENNIUM HONDA"
type input "286 N. FRANKLIN ST"
type input "HEMPSTEAD"
type input "NY"
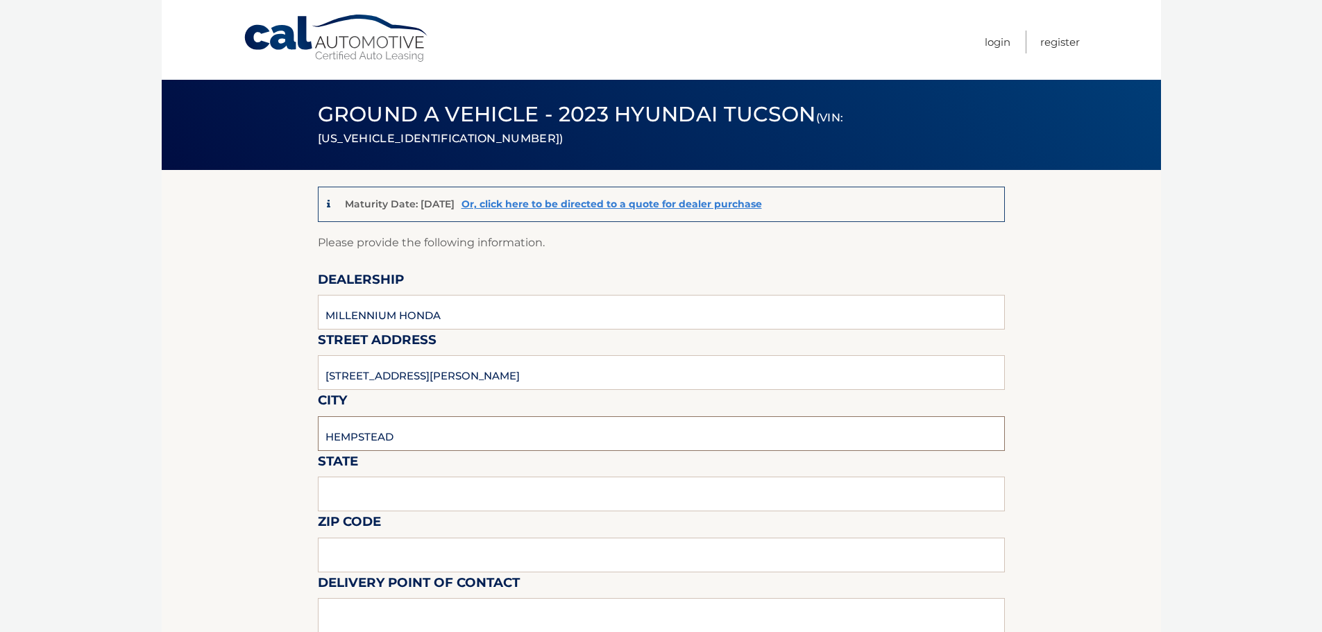
type input "11550"
type input "CASMIL ABREU"
type input "5164812800"
type input "CABREU@AAGNY.NET"
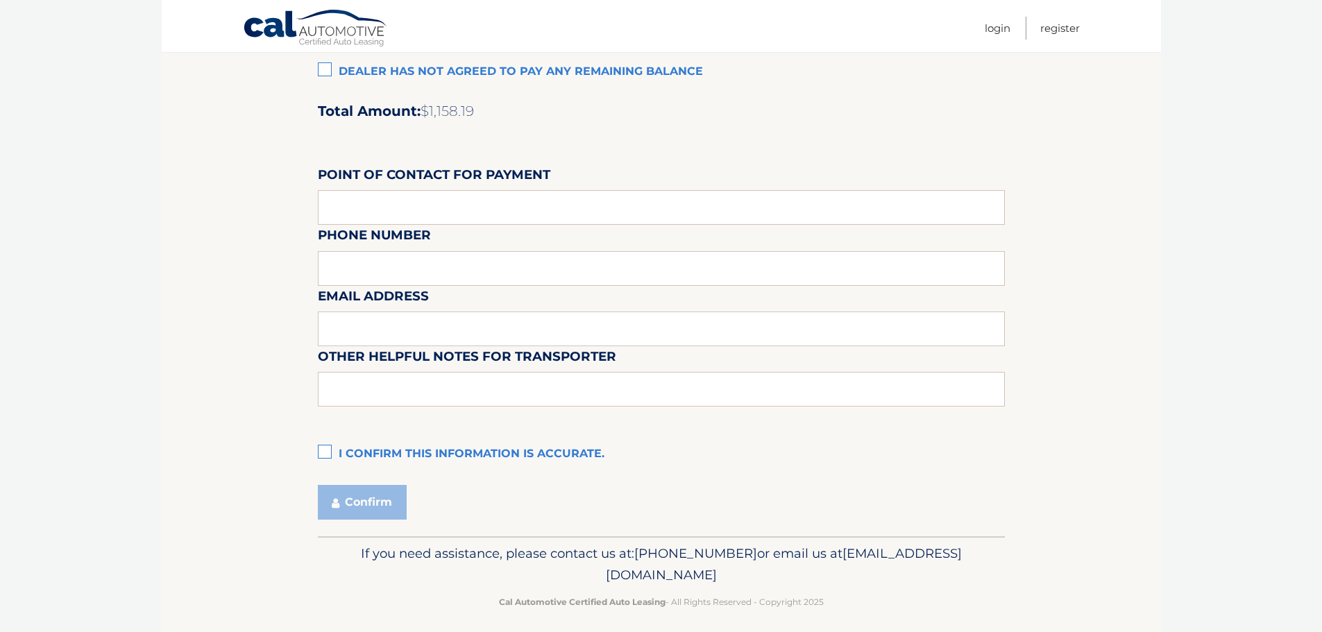
scroll to position [1164, 0]
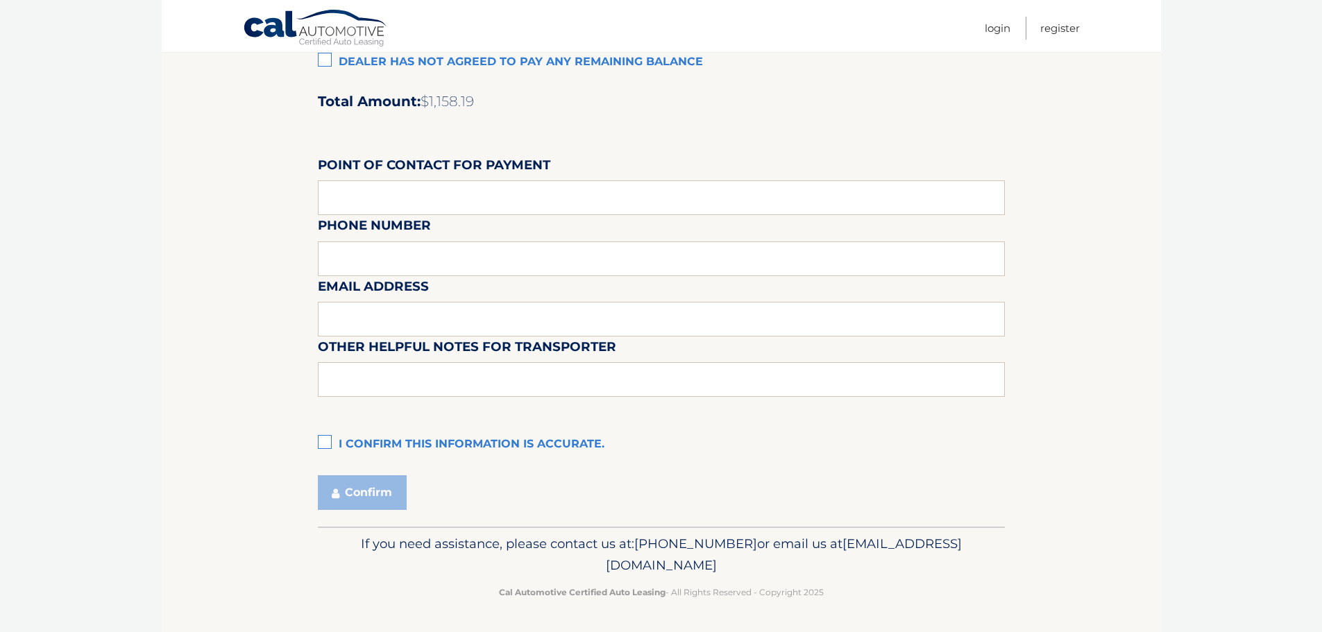
click at [330, 442] on label "I confirm this information is accurate." at bounding box center [661, 445] width 687 height 28
click at [0, 0] on input "I confirm this information is accurate." at bounding box center [0, 0] width 0 height 0
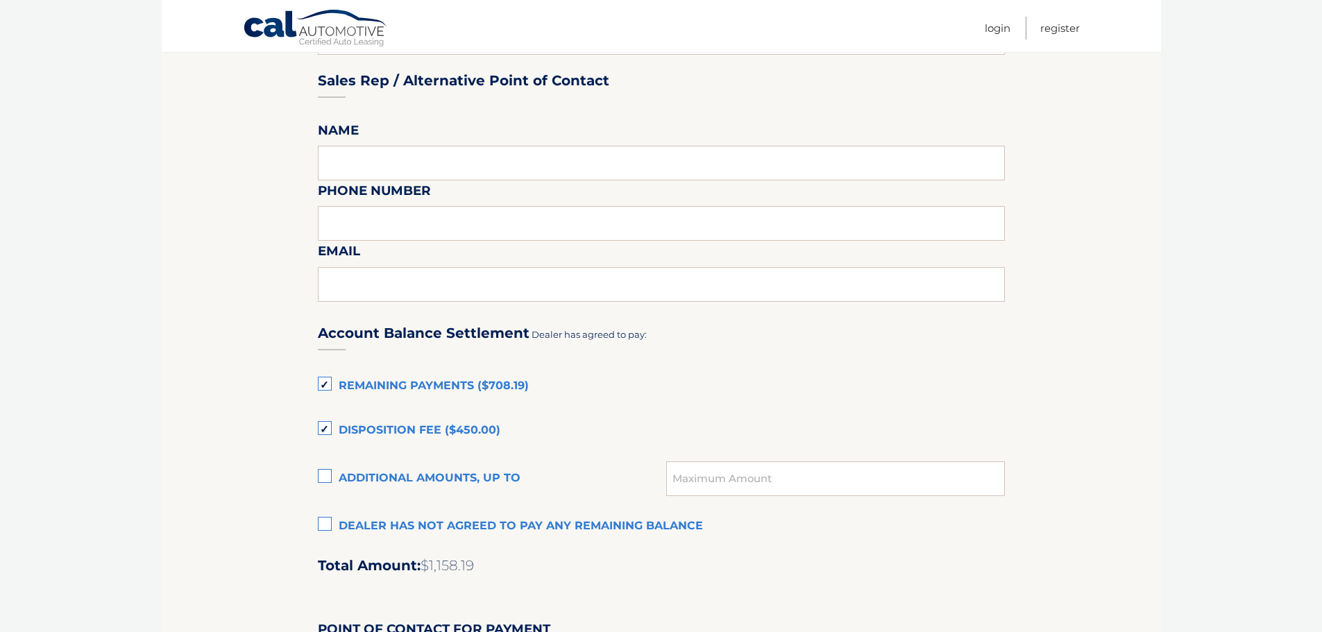
scroll to position [748, 0]
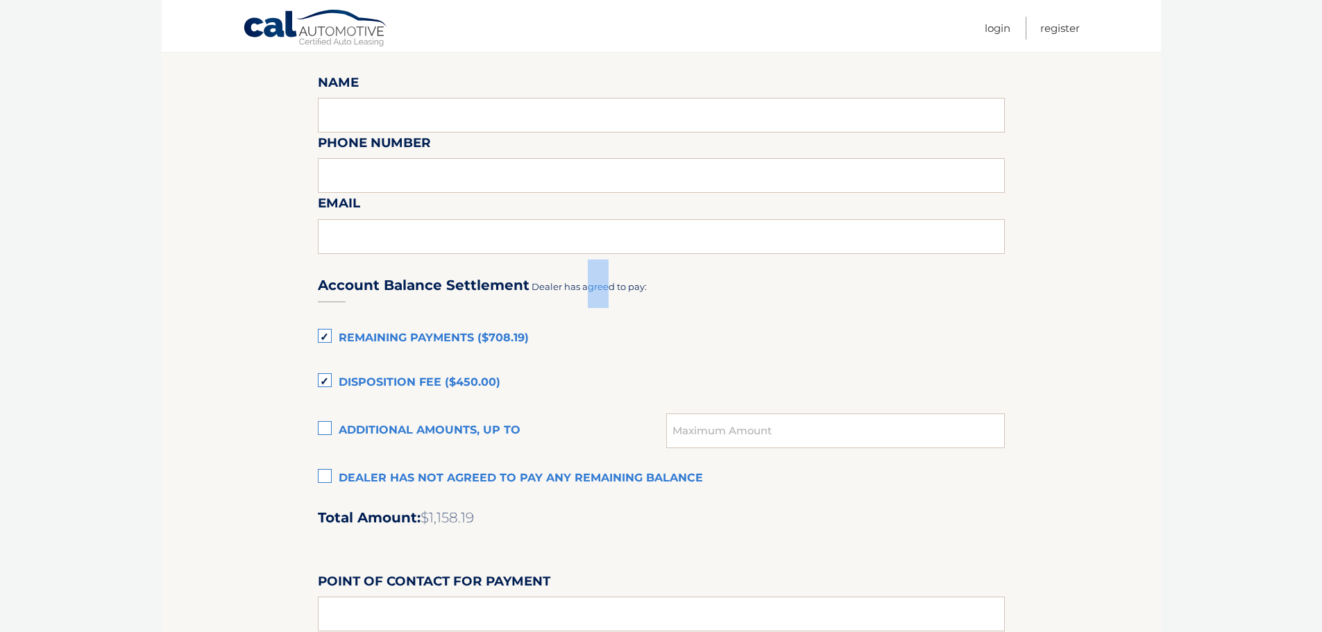
drag, startPoint x: 586, startPoint y: 217, endPoint x: 742, endPoint y: 219, distance: 156.2
click at [662, 219] on fieldset "Please provide the following information. Dealership MILLENNIUM HONDA Street Ad…" at bounding box center [661, 215] width 687 height 1458
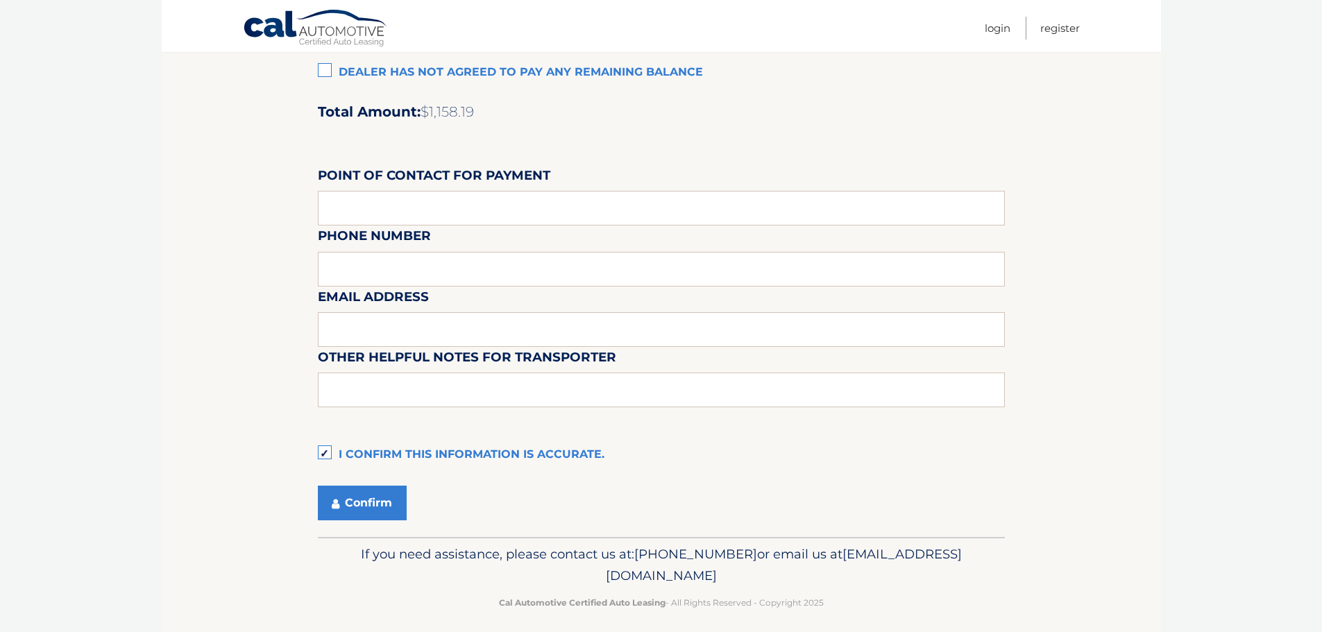
scroll to position [1164, 0]
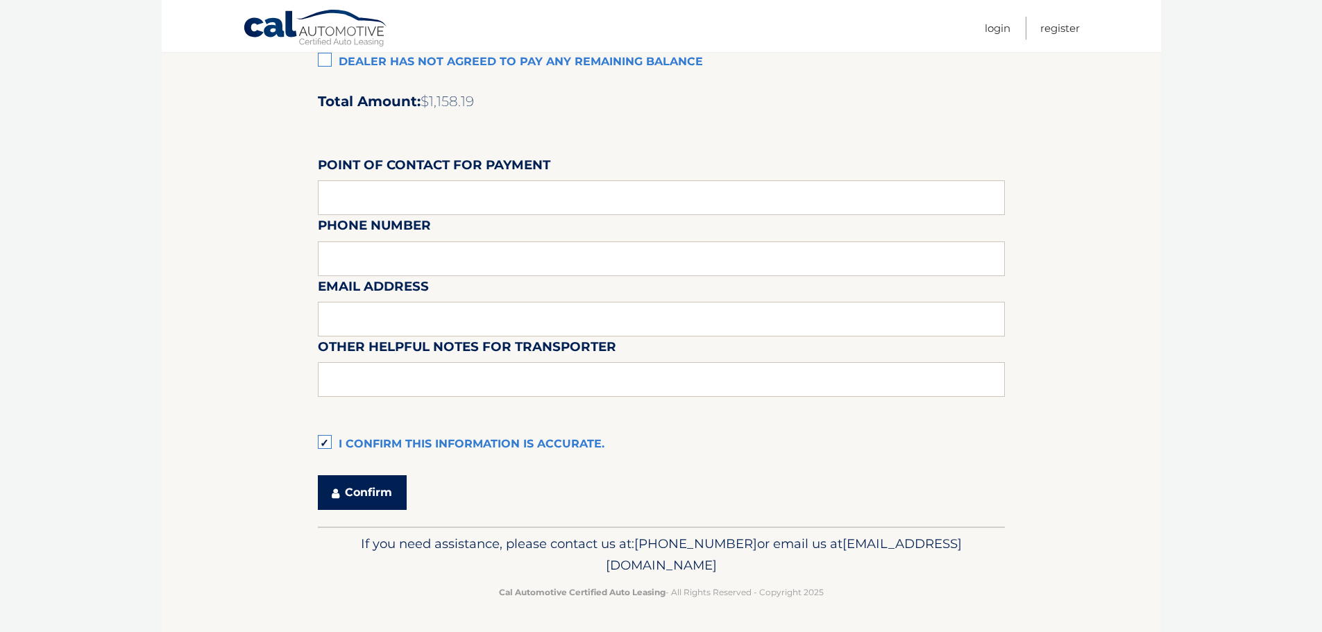
click at [356, 492] on button "Confirm" at bounding box center [362, 492] width 89 height 35
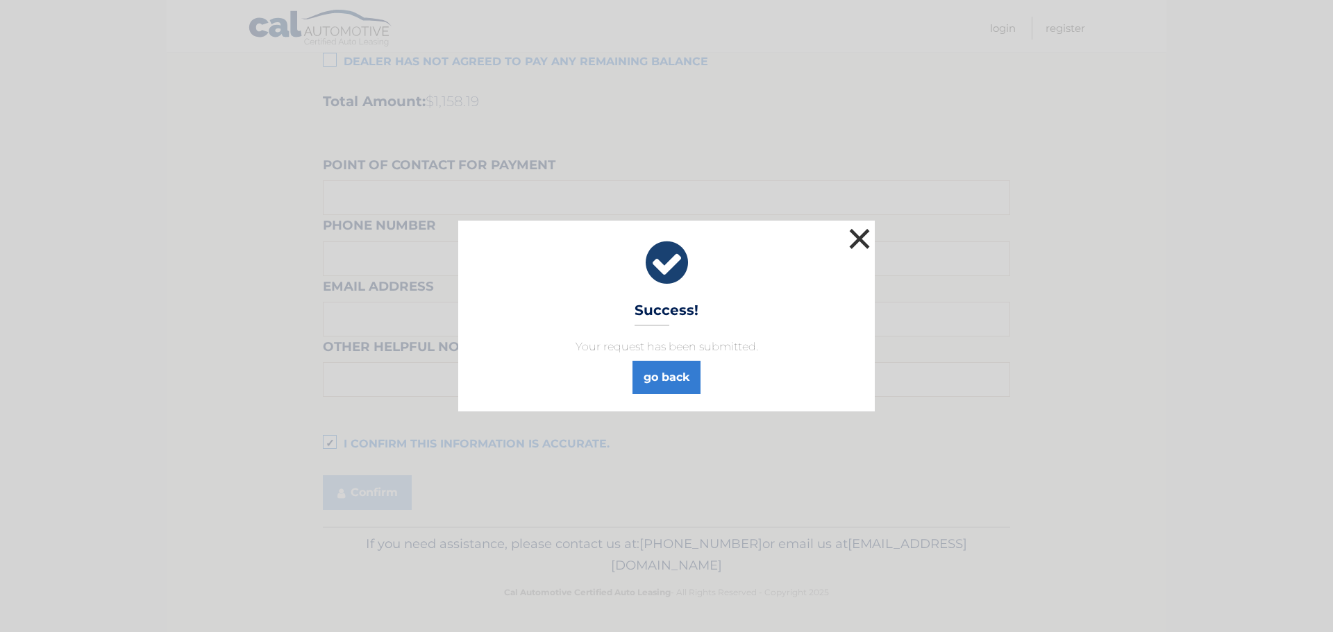
click at [855, 235] on button "×" at bounding box center [859, 239] width 28 height 28
